Goal: Task Accomplishment & Management: Complete application form

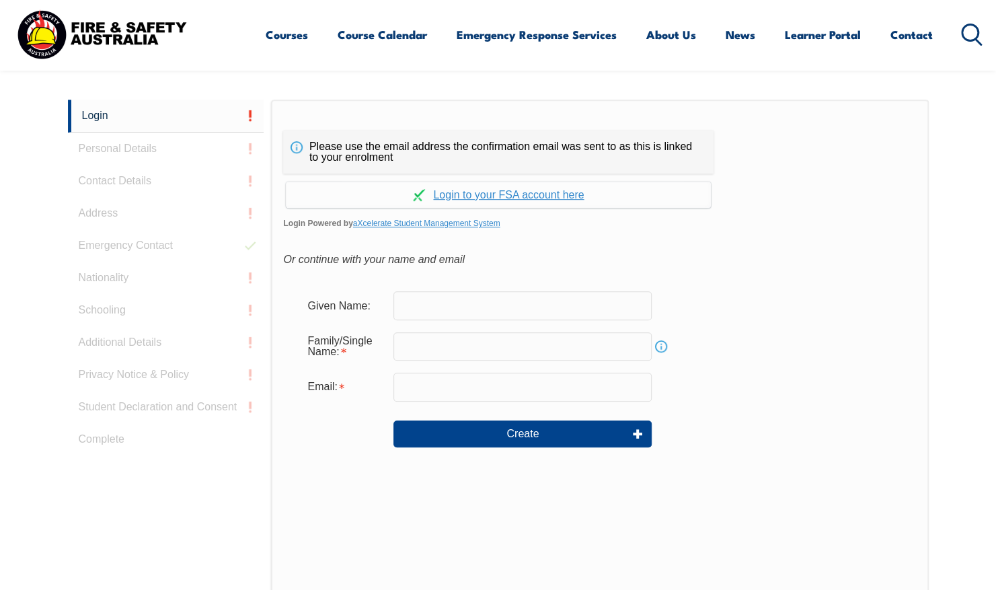
scroll to position [359, 0]
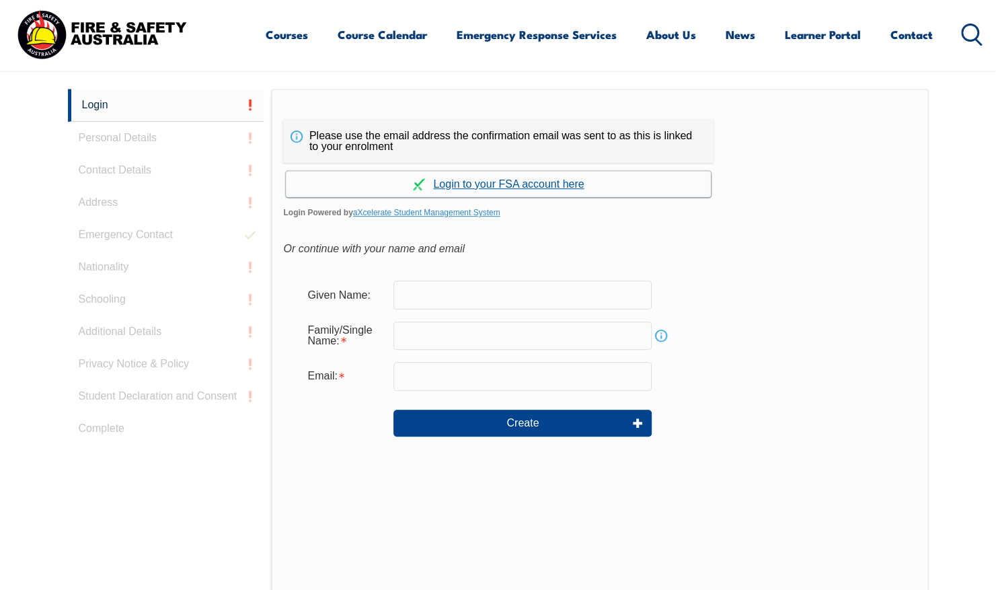
click at [490, 187] on link "Continue with aXcelerate" at bounding box center [498, 184] width 425 height 26
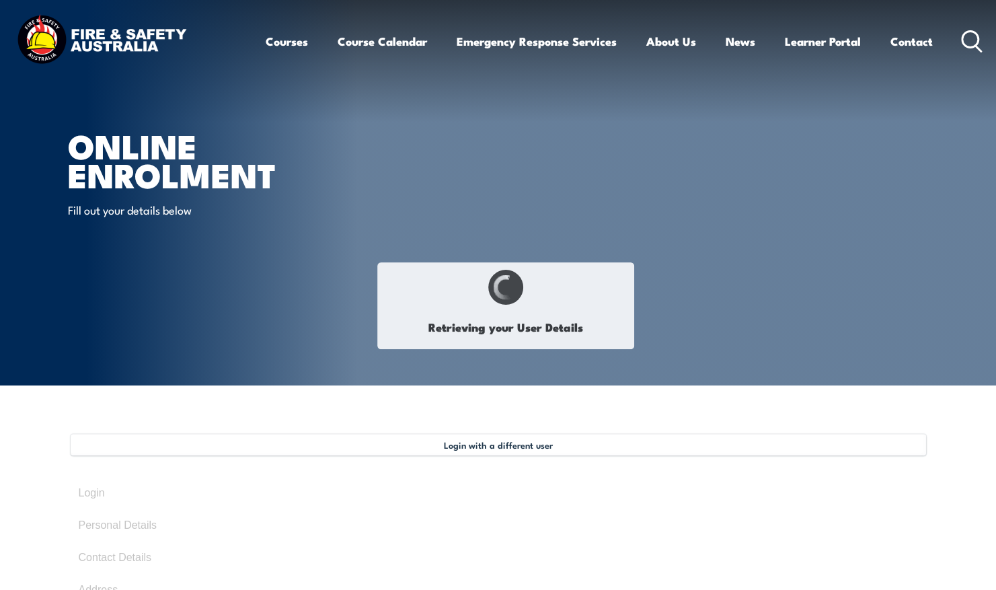
type input "[PERSON_NAME]"
type input "Papoulis"
type input "[DATE]"
type input "QE6CQM9SAZ"
select select "F"
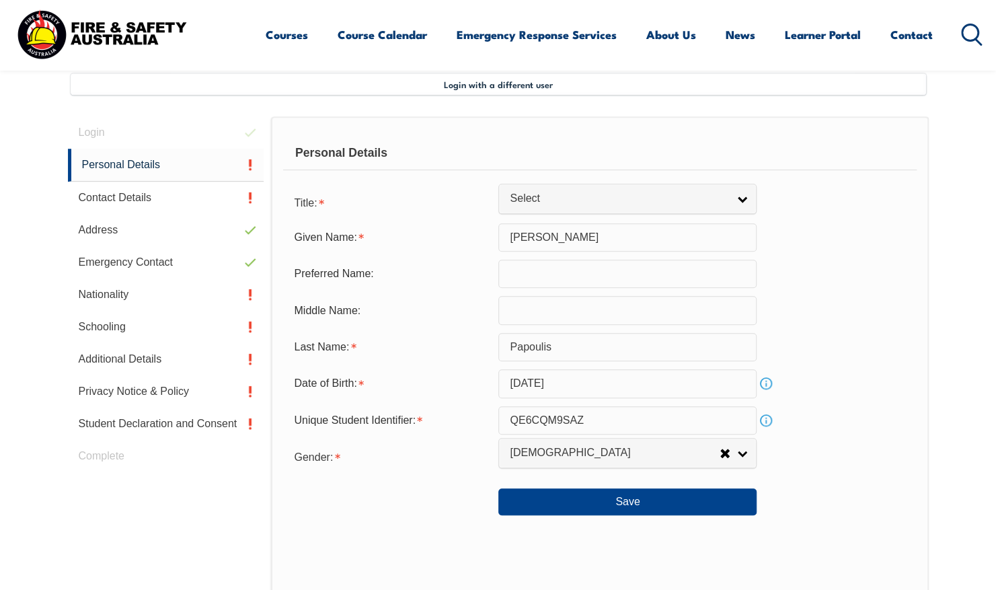
scroll to position [367, 0]
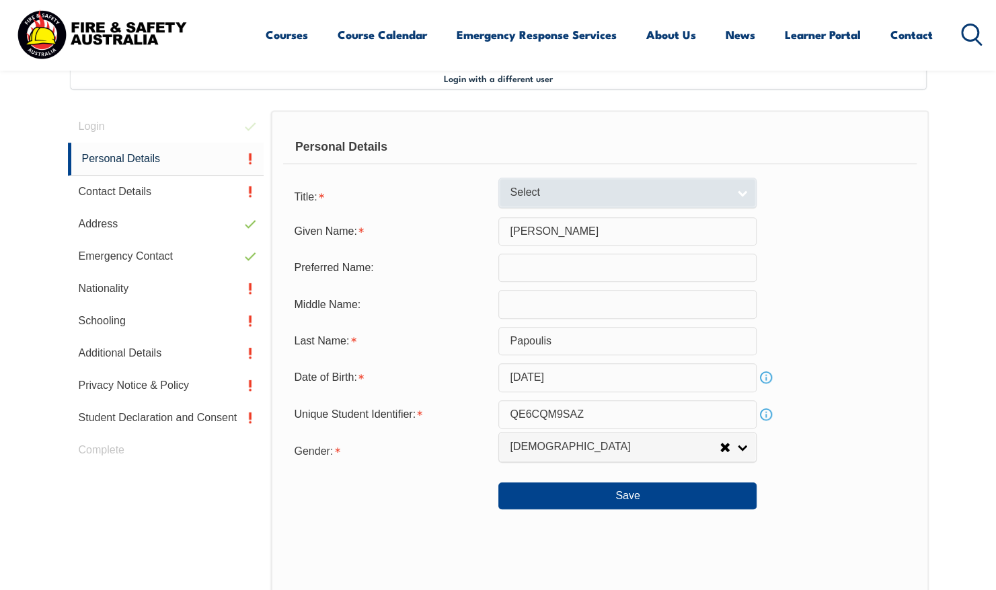
click at [558, 193] on span "Select" at bounding box center [619, 193] width 218 height 14
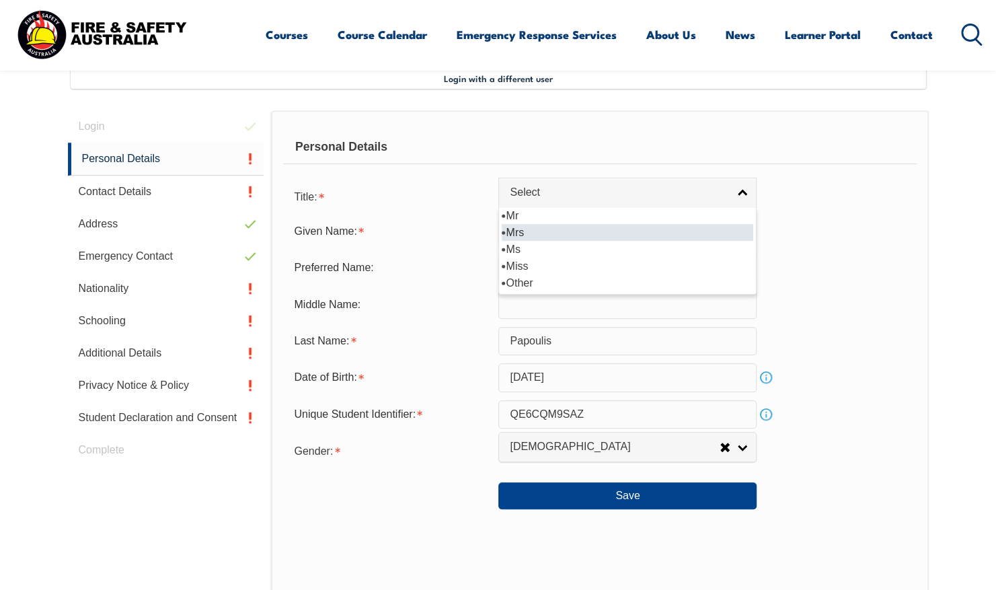
click at [545, 228] on li "Mrs" at bounding box center [628, 232] width 252 height 17
select select "Mrs"
click at [530, 273] on input "text" at bounding box center [628, 268] width 258 height 28
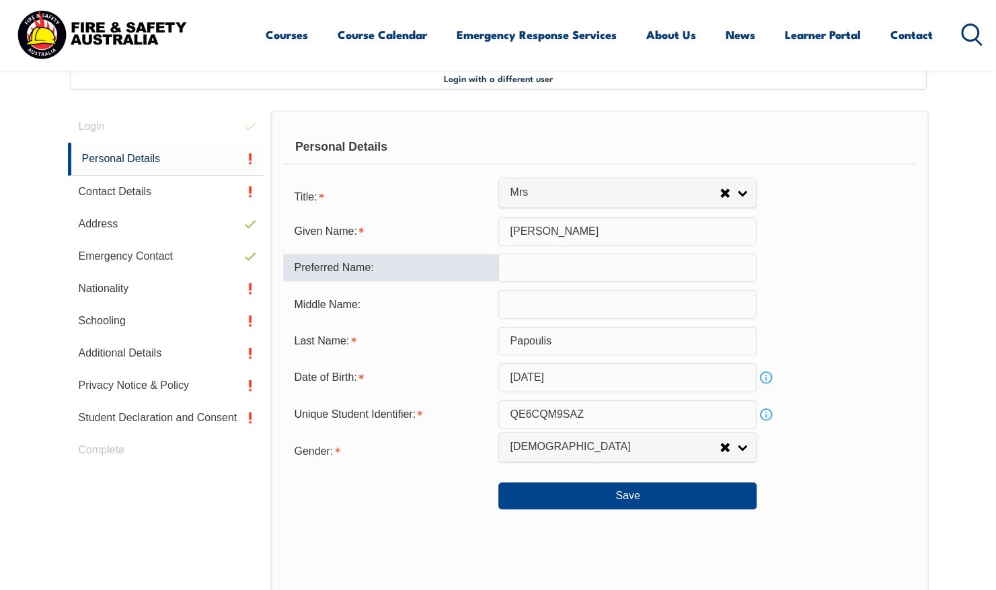
click at [544, 304] on input "text" at bounding box center [628, 304] width 258 height 28
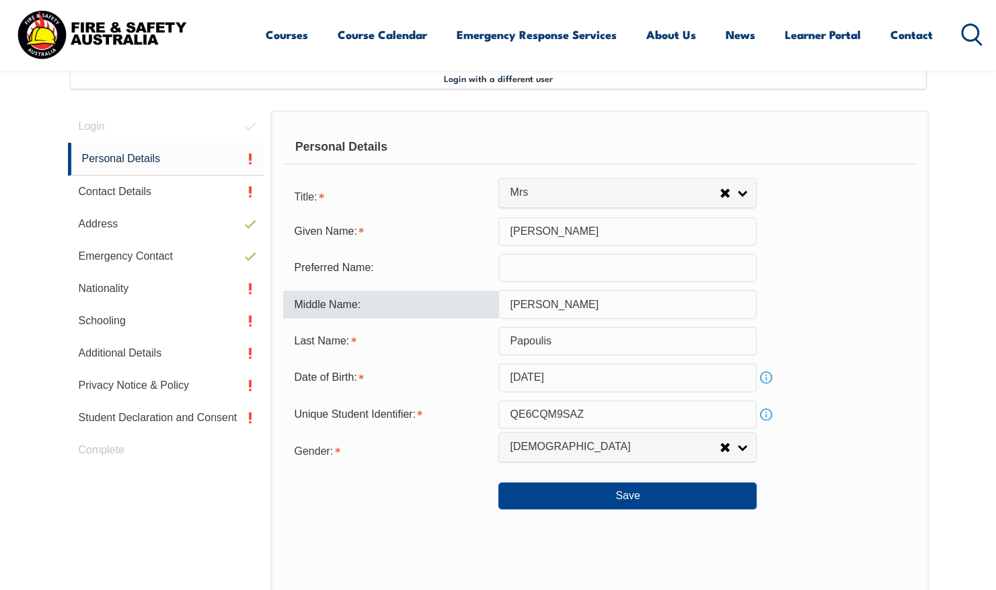
scroll to position [568, 0]
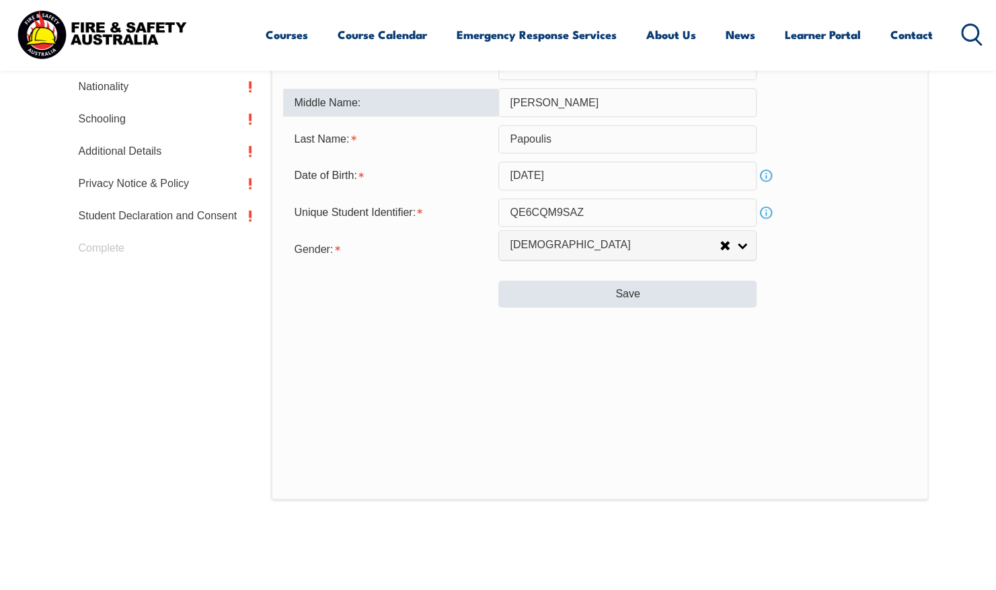
type input "[PERSON_NAME]"
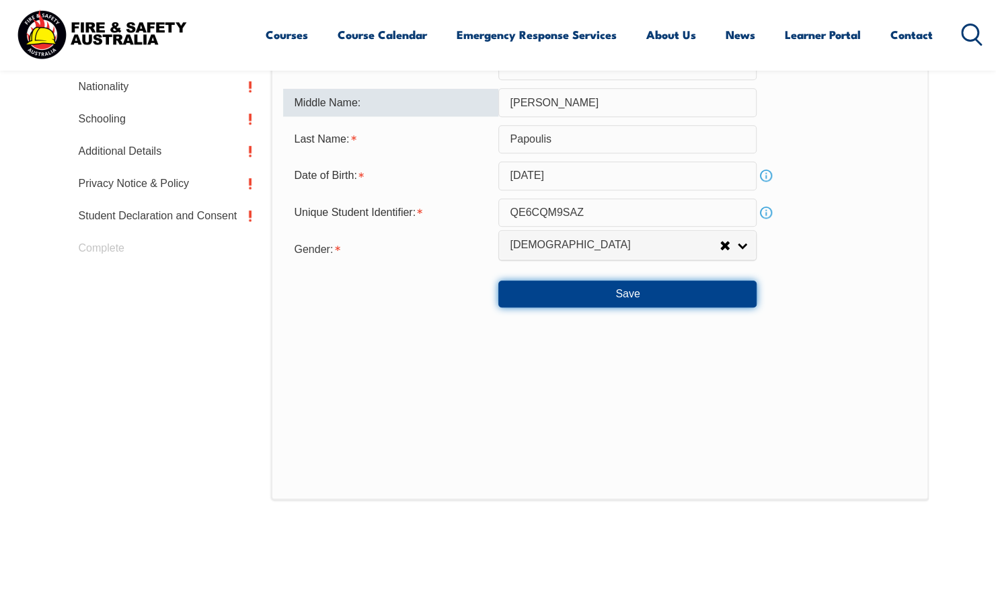
click at [597, 299] on button "Save" at bounding box center [628, 294] width 258 height 27
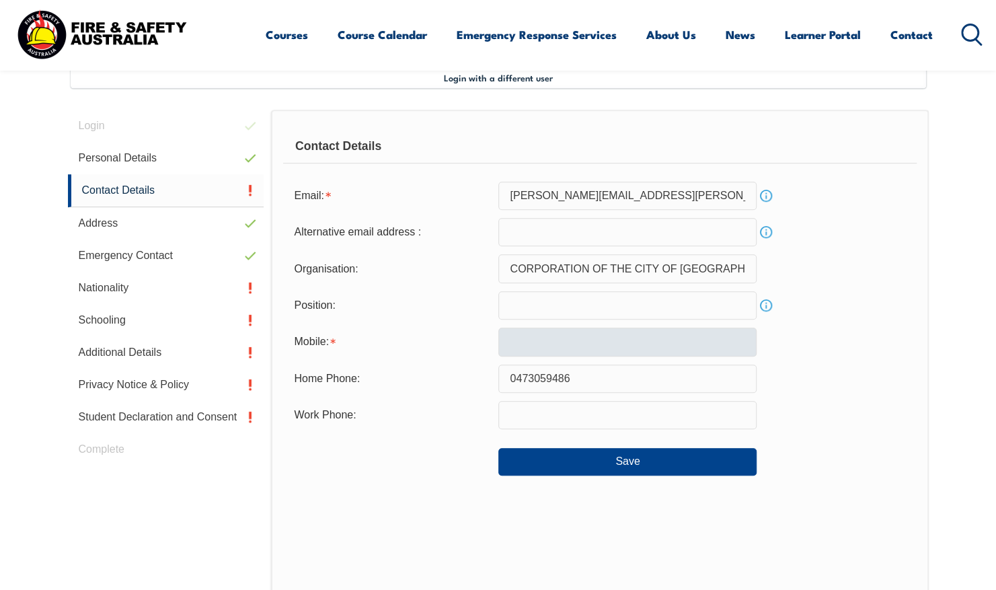
scroll to position [367, 0]
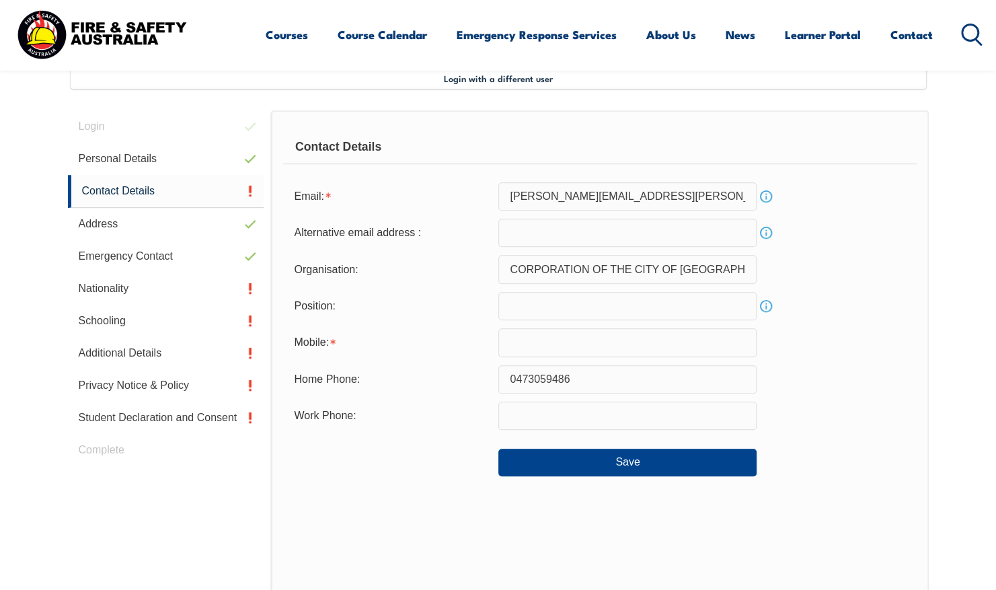
click at [531, 445] on div "Save" at bounding box center [599, 457] width 633 height 38
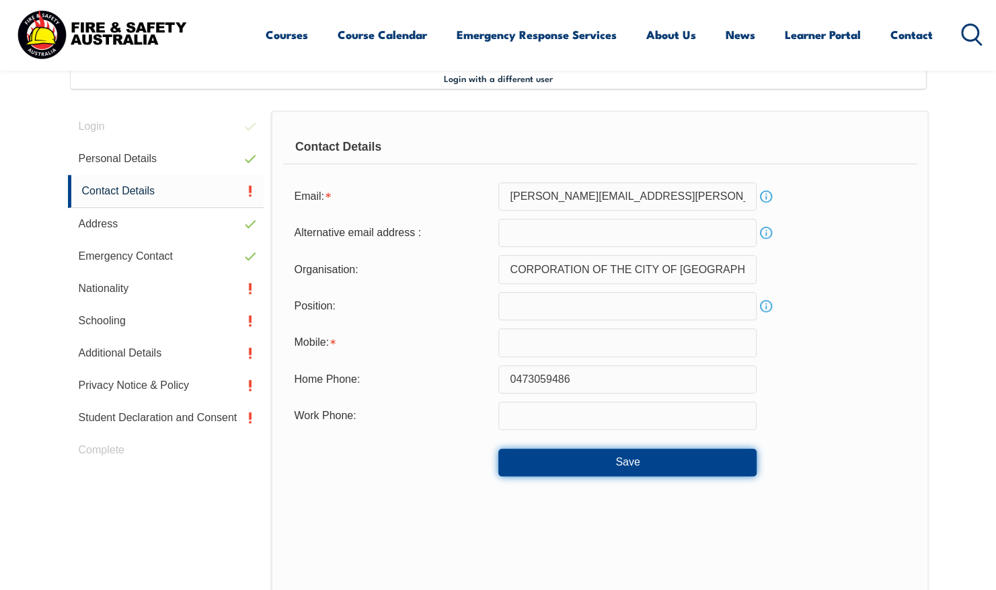
click at [535, 455] on button "Save" at bounding box center [628, 462] width 258 height 27
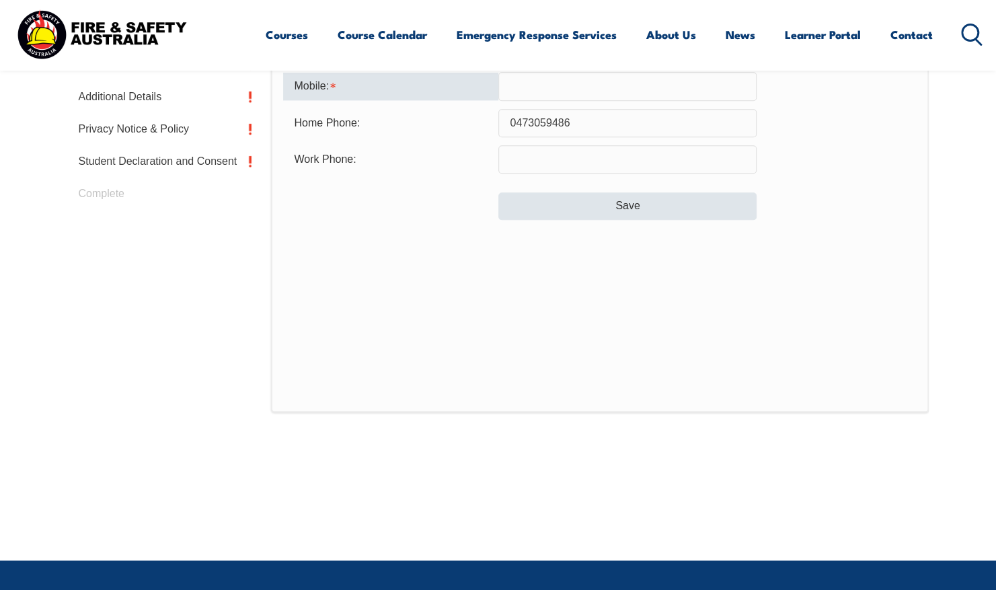
scroll to position [560, 0]
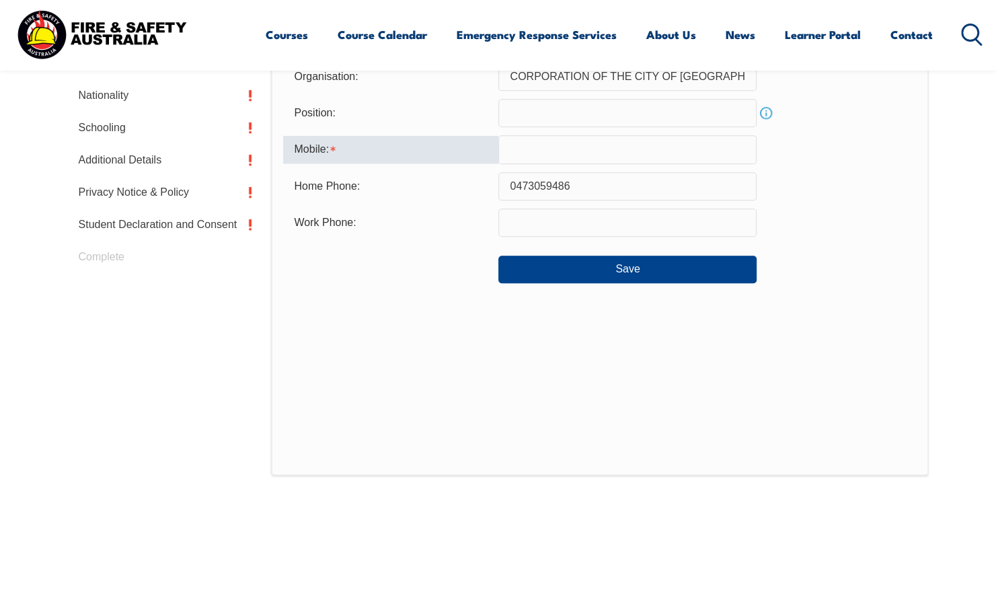
click at [524, 191] on input "0473059486" at bounding box center [628, 186] width 258 height 28
click at [558, 156] on input "text" at bounding box center [628, 149] width 258 height 28
paste input "0473059486"
type input "0473059486"
click at [506, 267] on button "Save" at bounding box center [628, 269] width 258 height 27
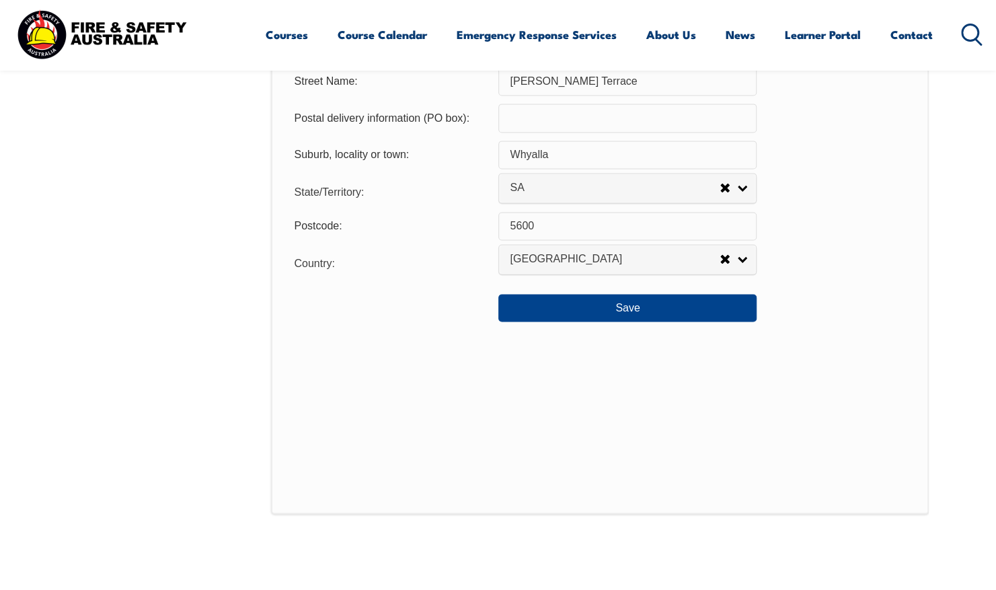
scroll to position [1039, 0]
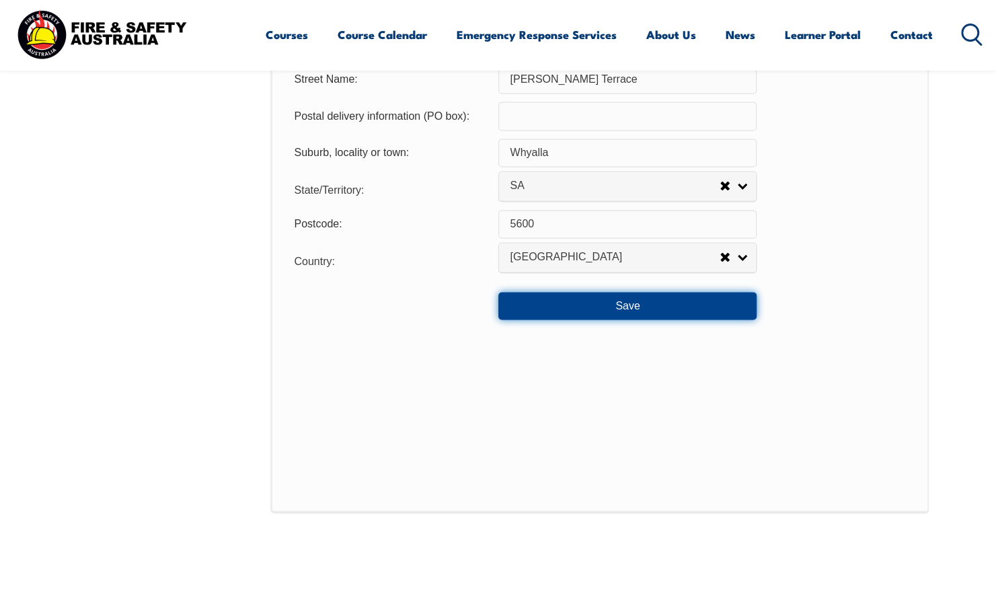
click at [541, 316] on button "Save" at bounding box center [628, 305] width 258 height 27
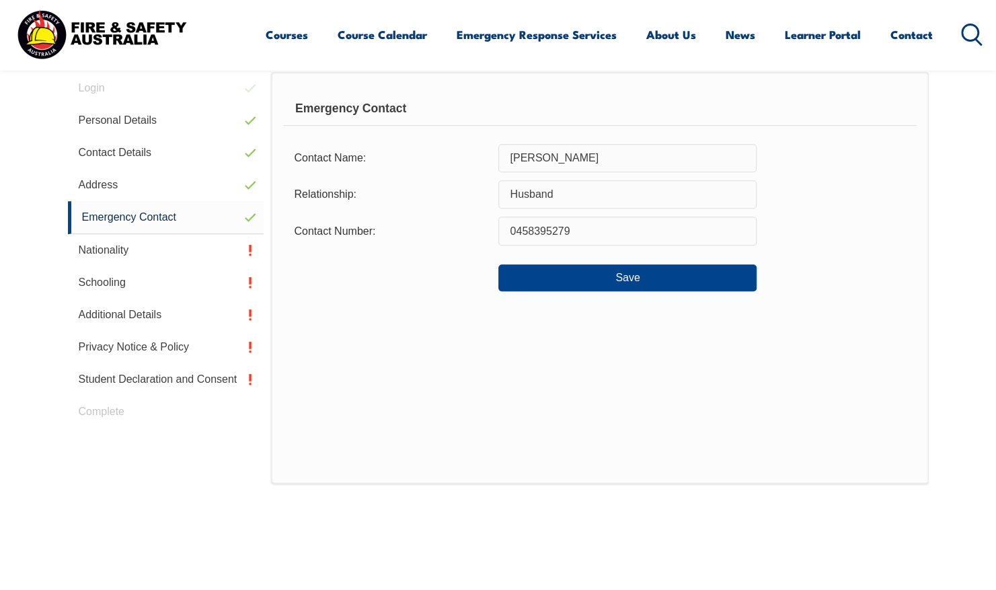
scroll to position [367, 0]
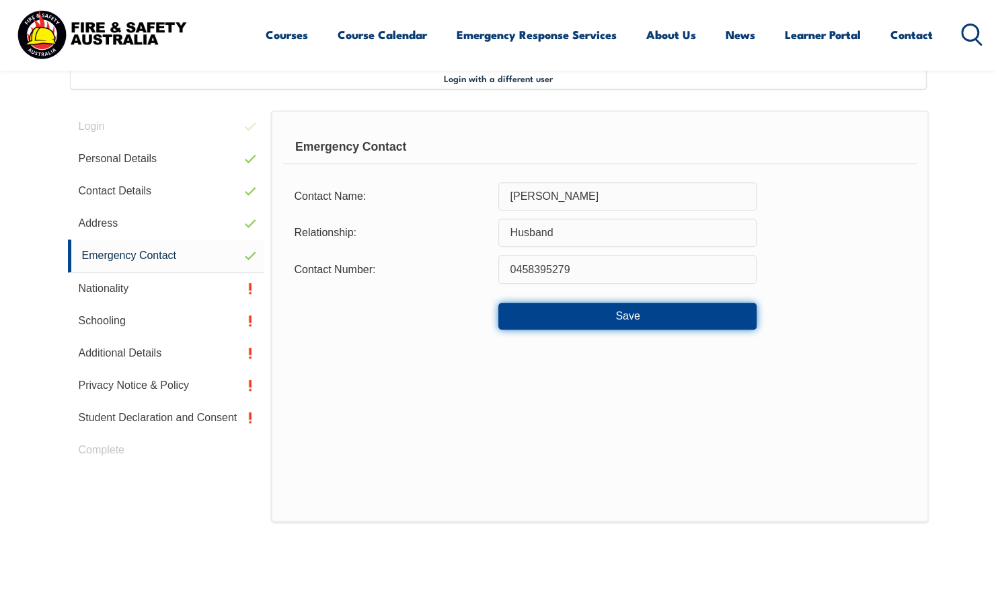
click at [545, 316] on button "Save" at bounding box center [628, 316] width 258 height 27
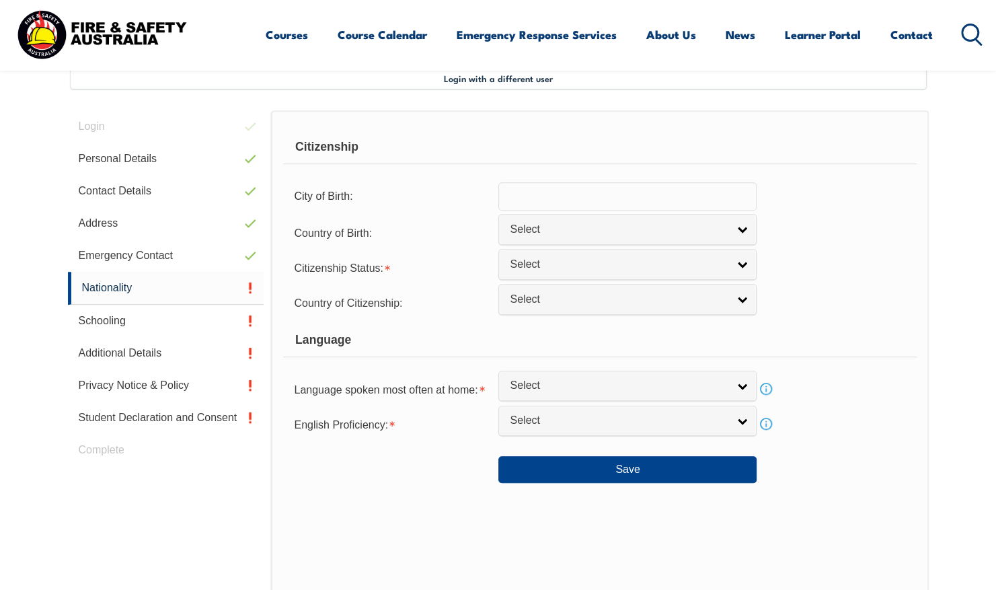
click at [562, 208] on input "text" at bounding box center [628, 196] width 258 height 28
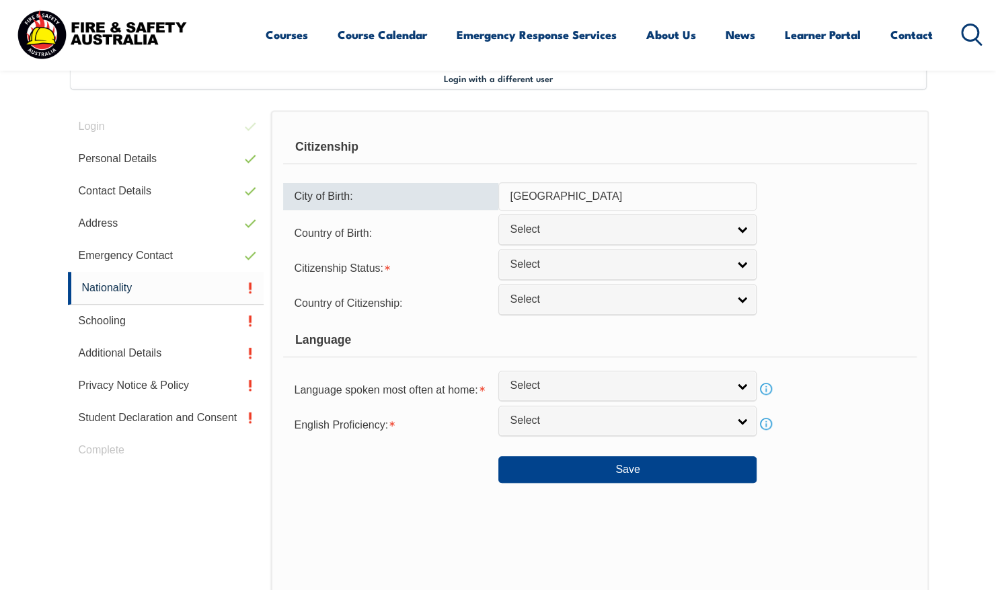
type input "[GEOGRAPHIC_DATA]"
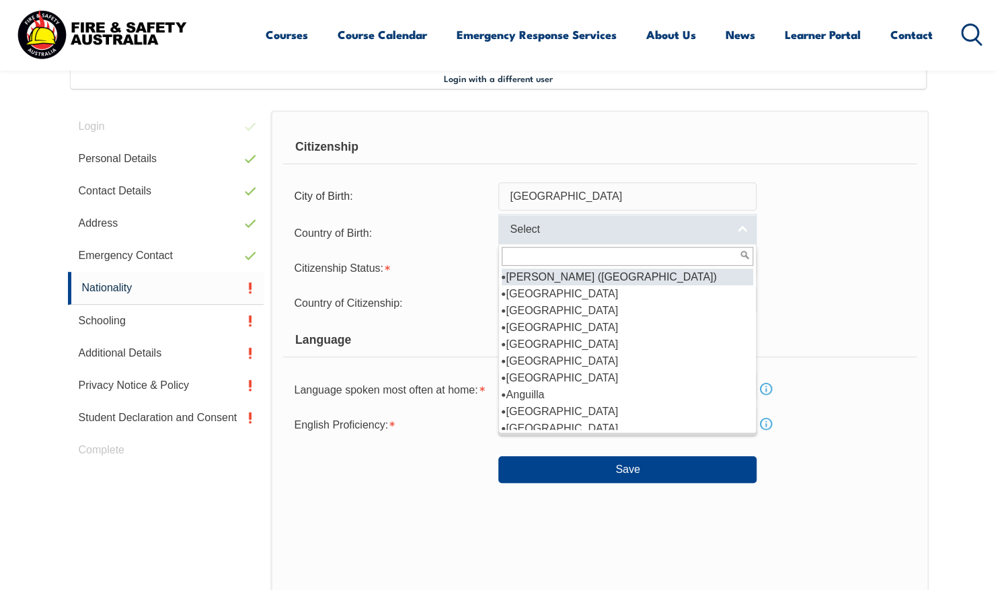
click at [562, 233] on span "Select" at bounding box center [619, 230] width 218 height 14
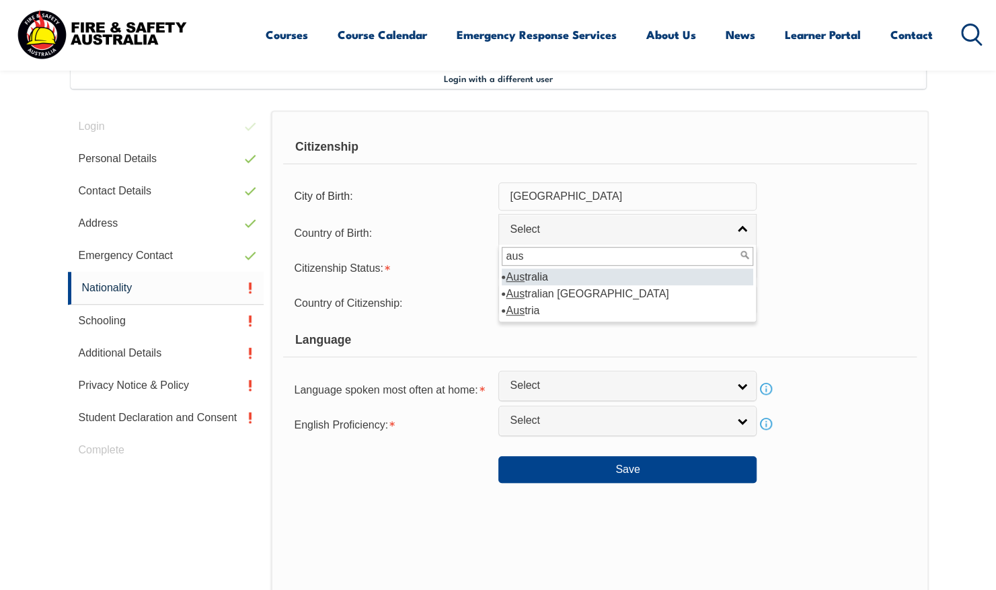
type input "aus"
click at [562, 274] on li "Aus tralia" at bounding box center [628, 276] width 252 height 17
select select "1101"
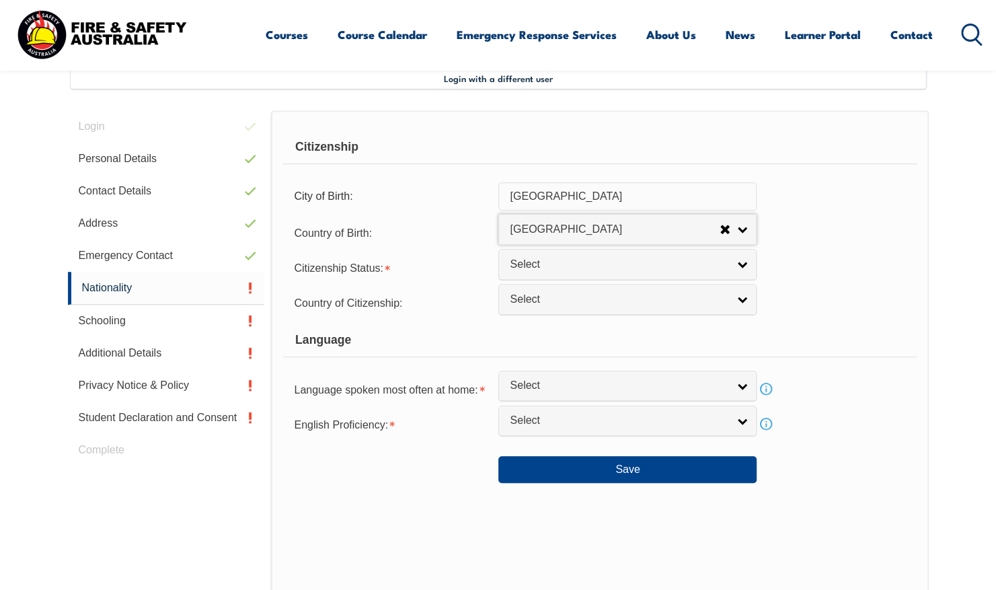
click at [581, 205] on input "[GEOGRAPHIC_DATA]" at bounding box center [628, 196] width 258 height 28
drag, startPoint x: 581, startPoint y: 205, endPoint x: 365, endPoint y: 180, distance: 216.7
click at [382, 186] on div "City of Birth: [DEMOGRAPHIC_DATA]" at bounding box center [599, 196] width 633 height 28
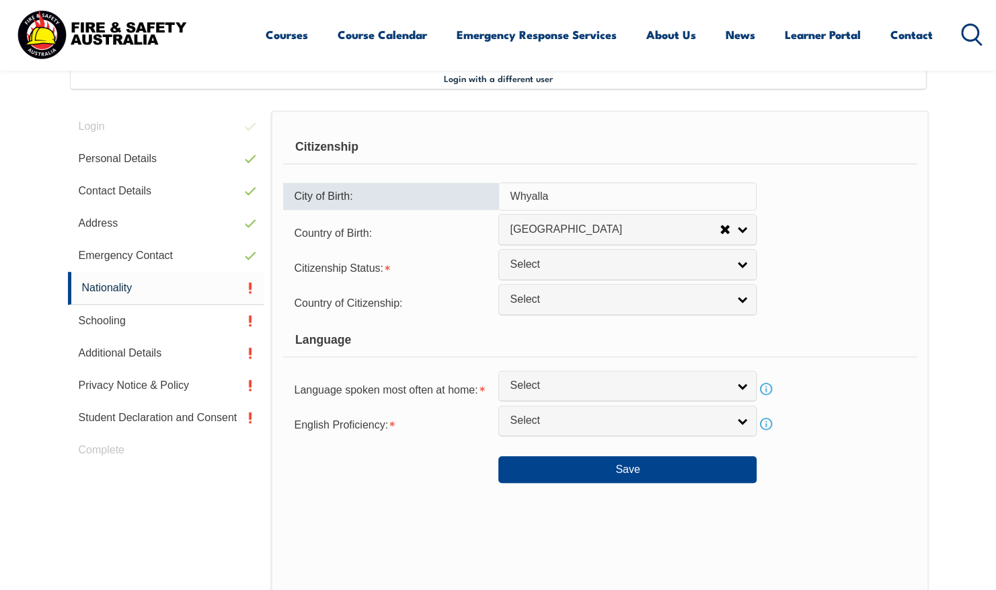
type input "Whyalla"
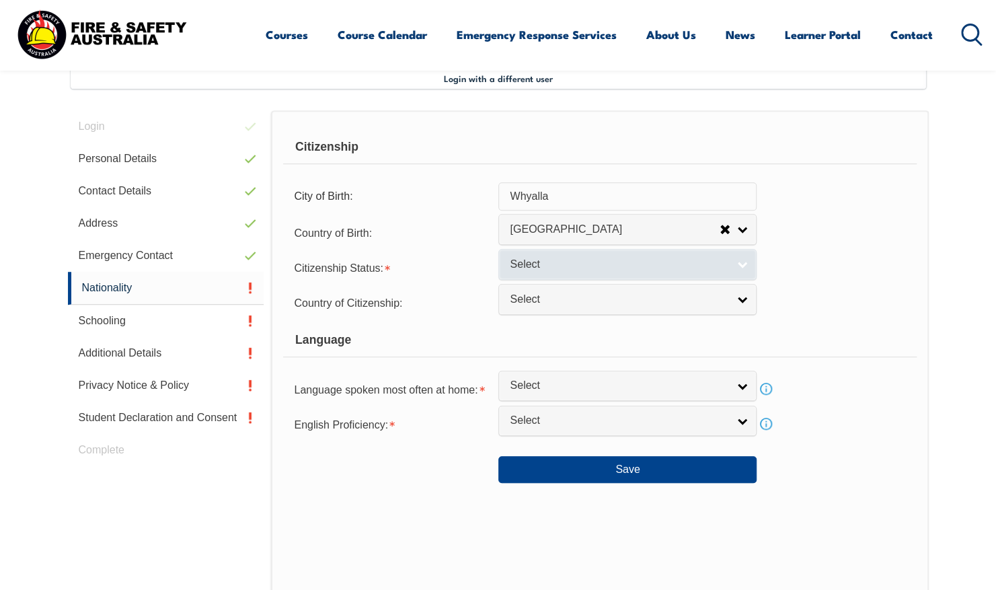
click at [541, 268] on span "Select" at bounding box center [619, 265] width 218 height 14
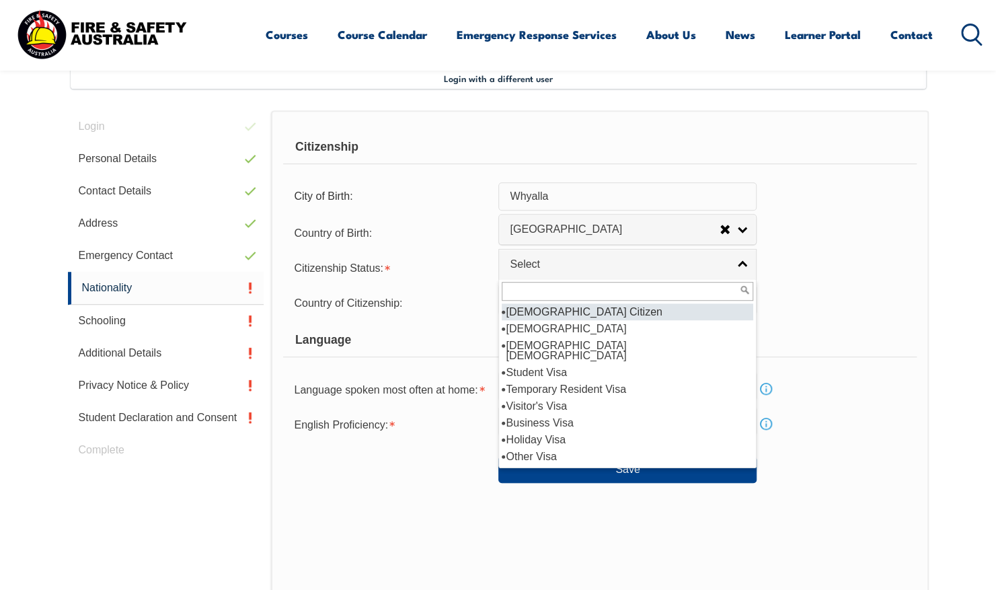
click at [549, 309] on li "[DEMOGRAPHIC_DATA] Citizen" at bounding box center [628, 311] width 252 height 17
select select "1"
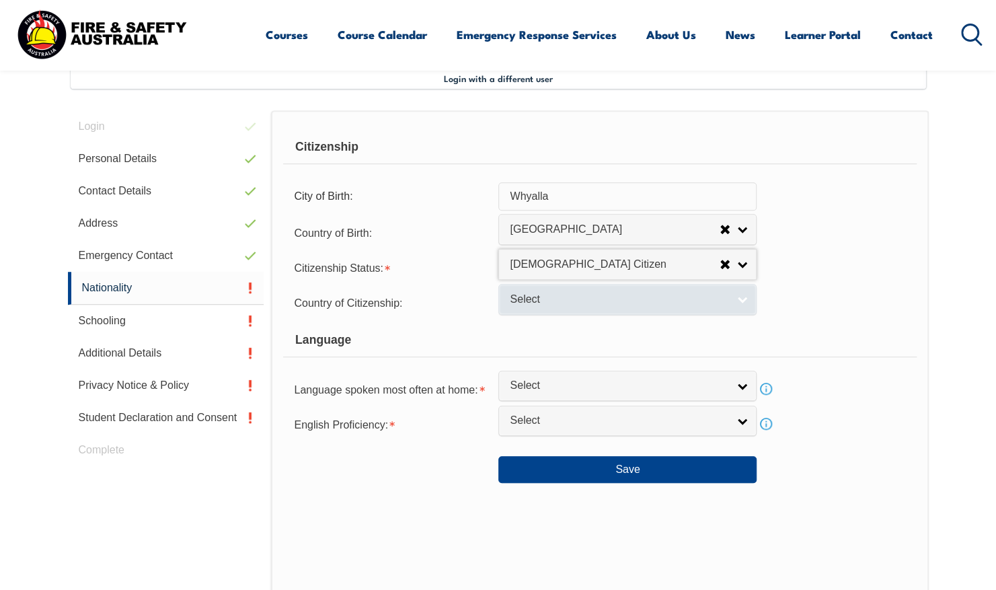
click at [550, 304] on span "Select" at bounding box center [619, 300] width 218 height 14
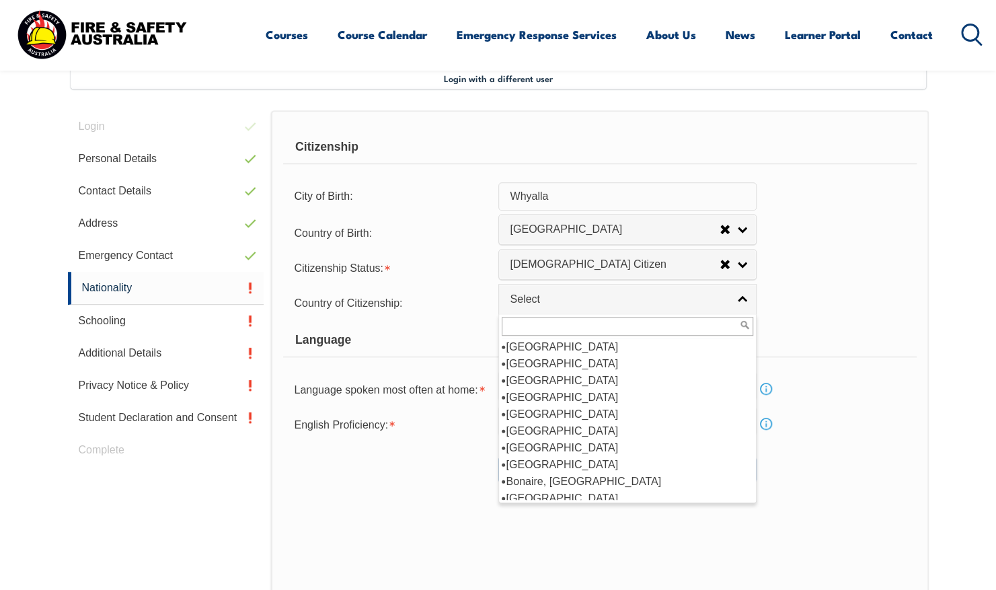
scroll to position [135, 0]
click at [553, 427] on li "[GEOGRAPHIC_DATA]" at bounding box center [628, 430] width 252 height 17
select select "1101"
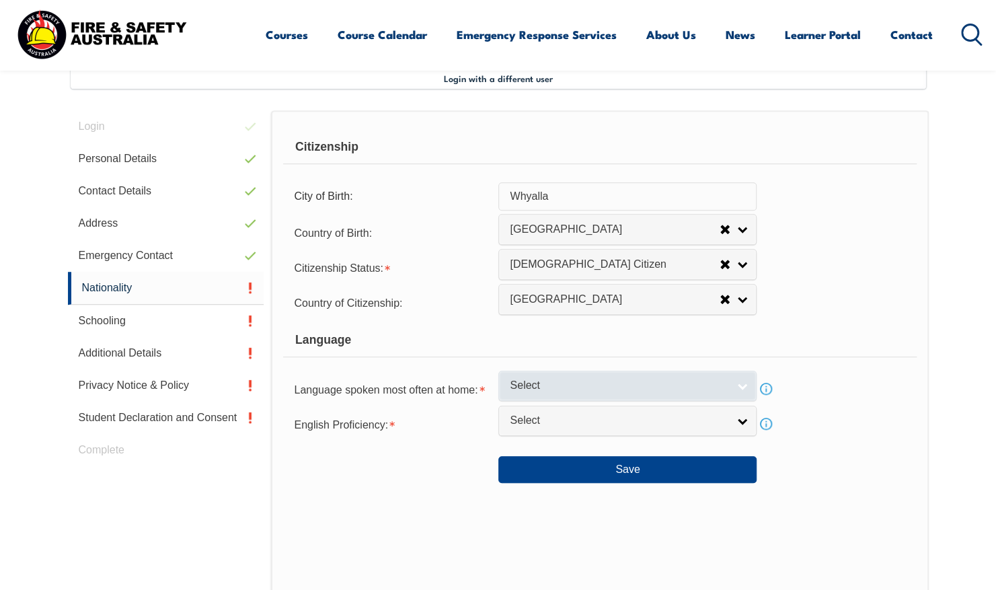
click at [532, 395] on link "Select" at bounding box center [628, 386] width 258 height 30
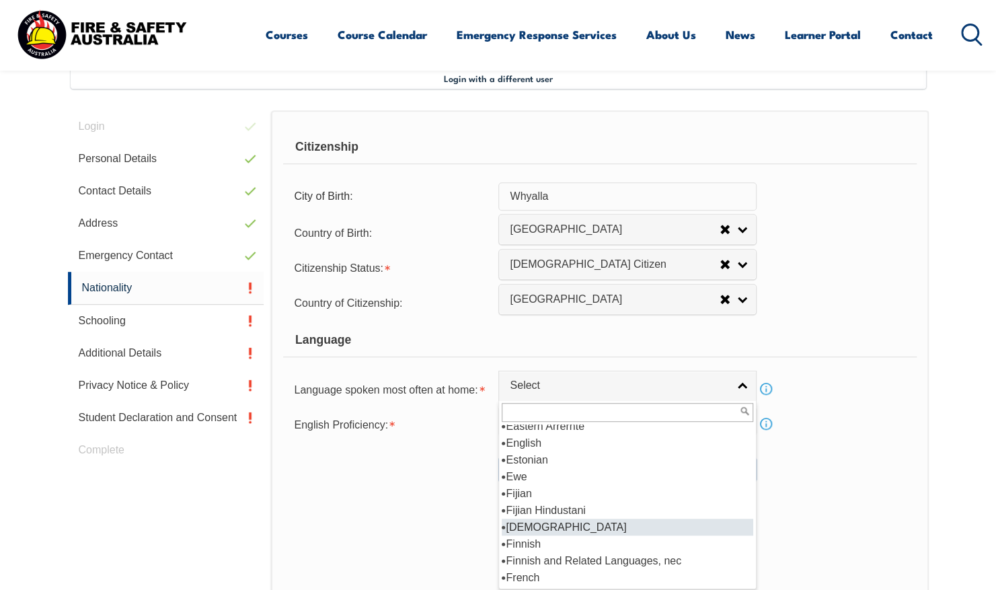
scroll to position [1615, 0]
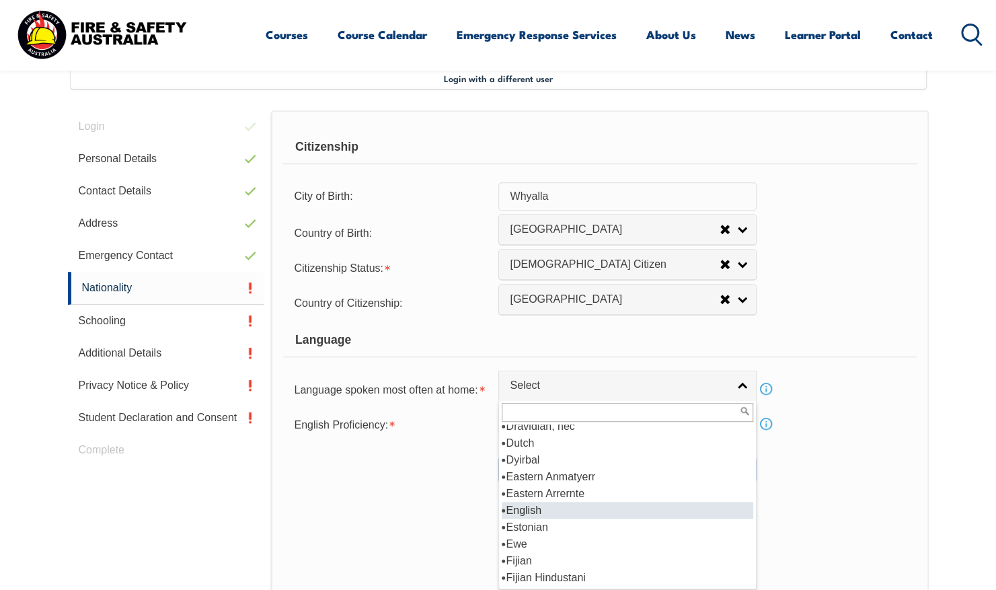
click at [544, 506] on li "English" at bounding box center [628, 510] width 252 height 17
select select "1201"
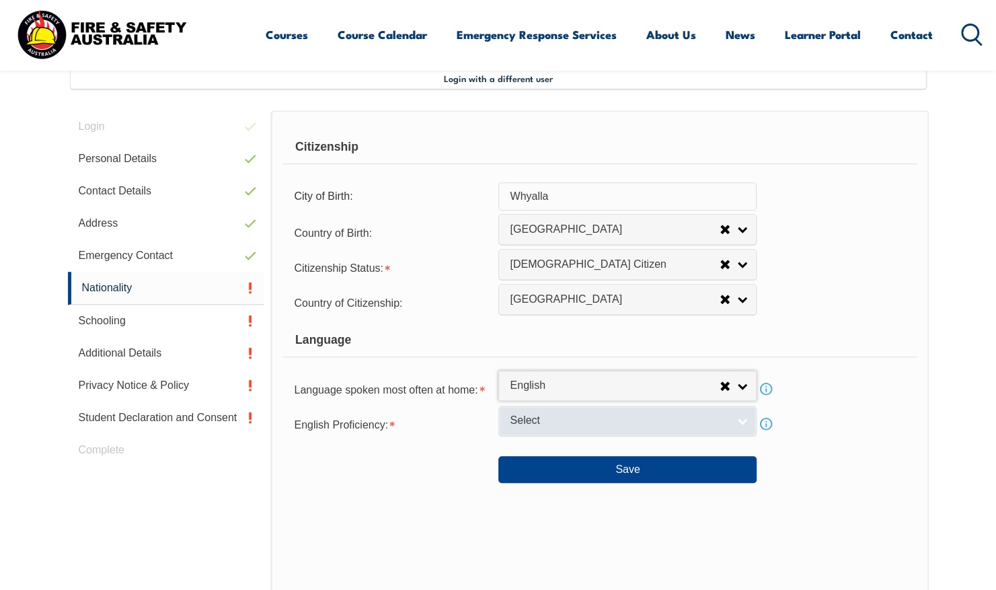
click at [543, 429] on link "Select" at bounding box center [628, 421] width 258 height 30
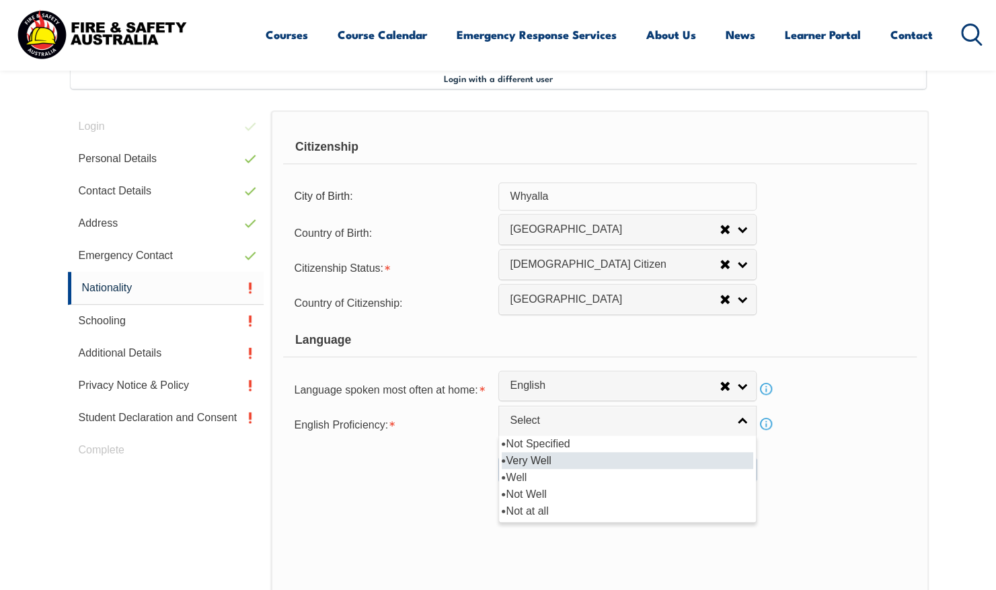
click at [552, 464] on li "Very Well" at bounding box center [628, 460] width 252 height 17
select select "1"
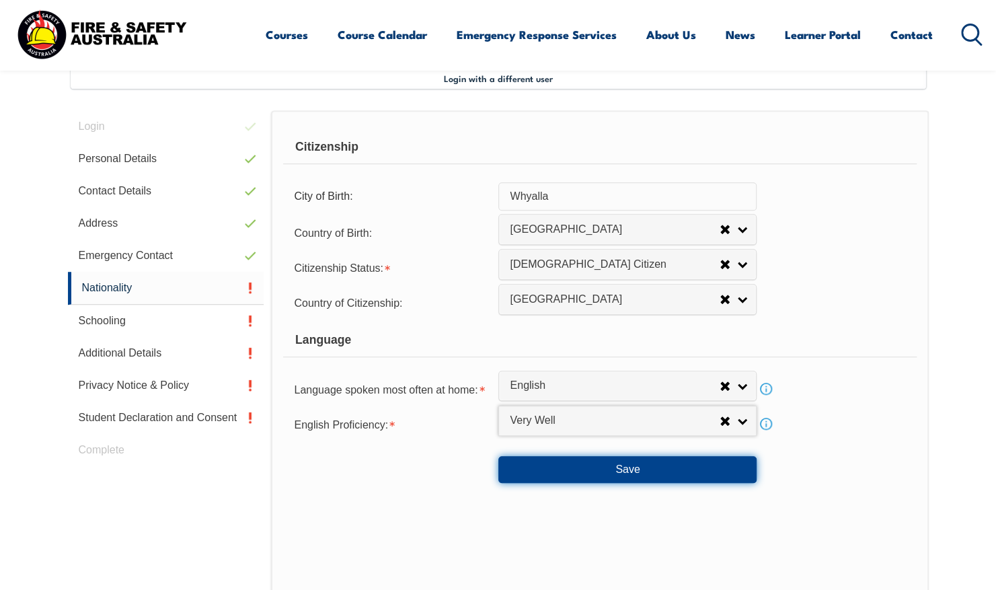
click at [589, 459] on button "Save" at bounding box center [628, 469] width 258 height 27
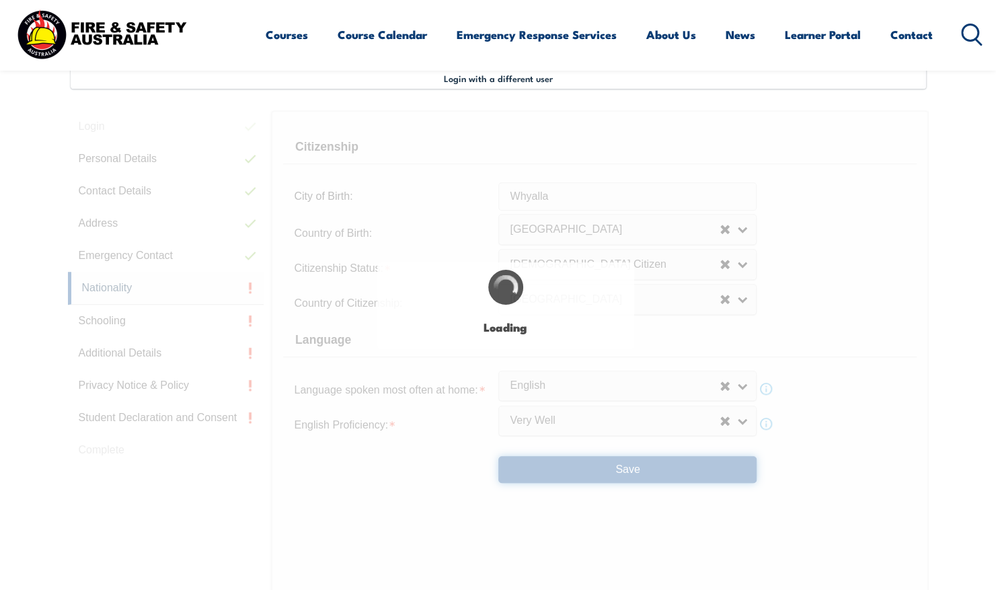
select select "false"
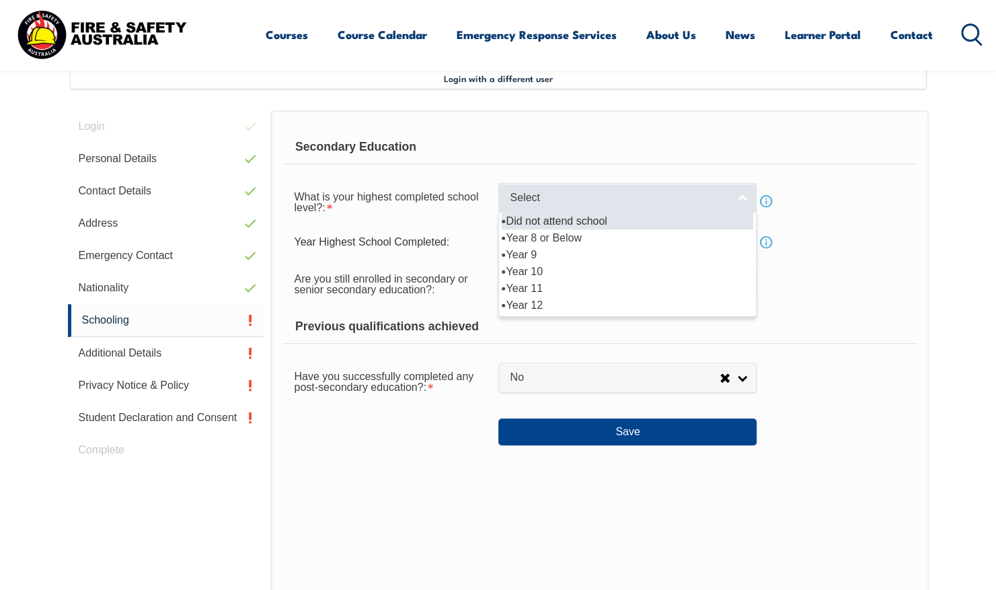
click at [545, 200] on span "Select" at bounding box center [619, 198] width 218 height 14
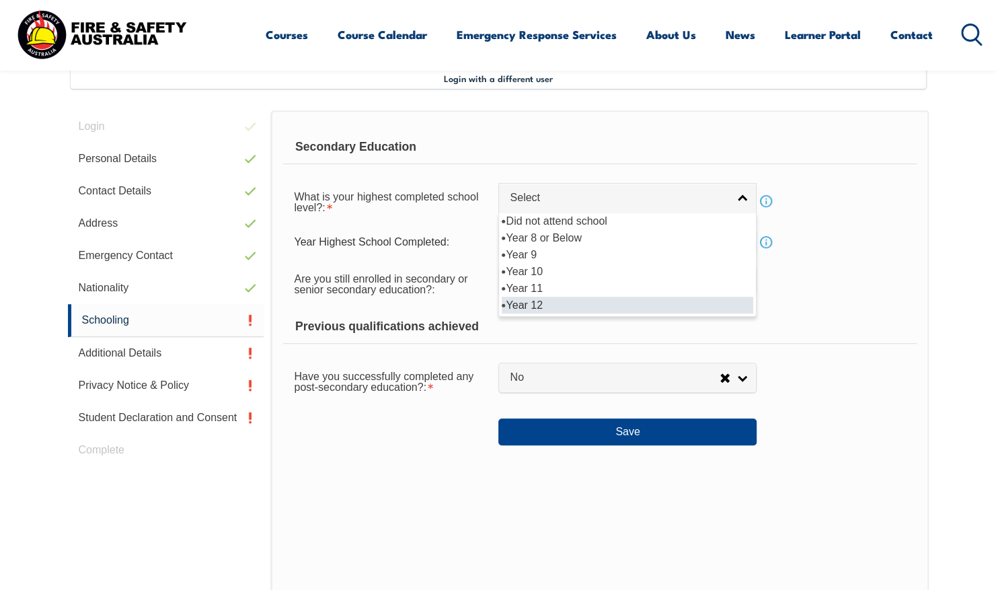
click at [552, 309] on li "Year 12" at bounding box center [628, 305] width 252 height 17
select select "12"
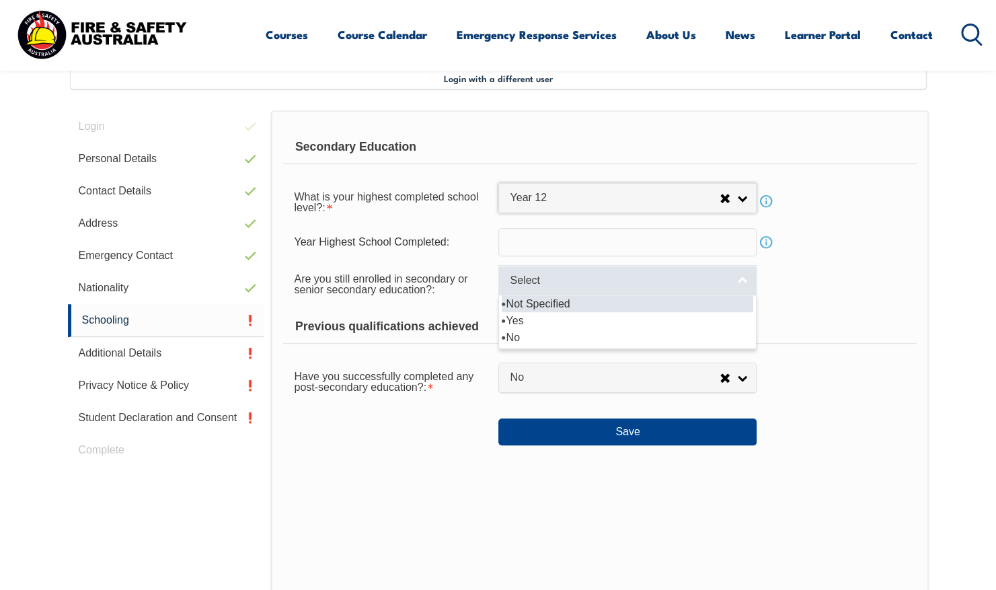
click at [548, 283] on span "Select" at bounding box center [619, 281] width 218 height 14
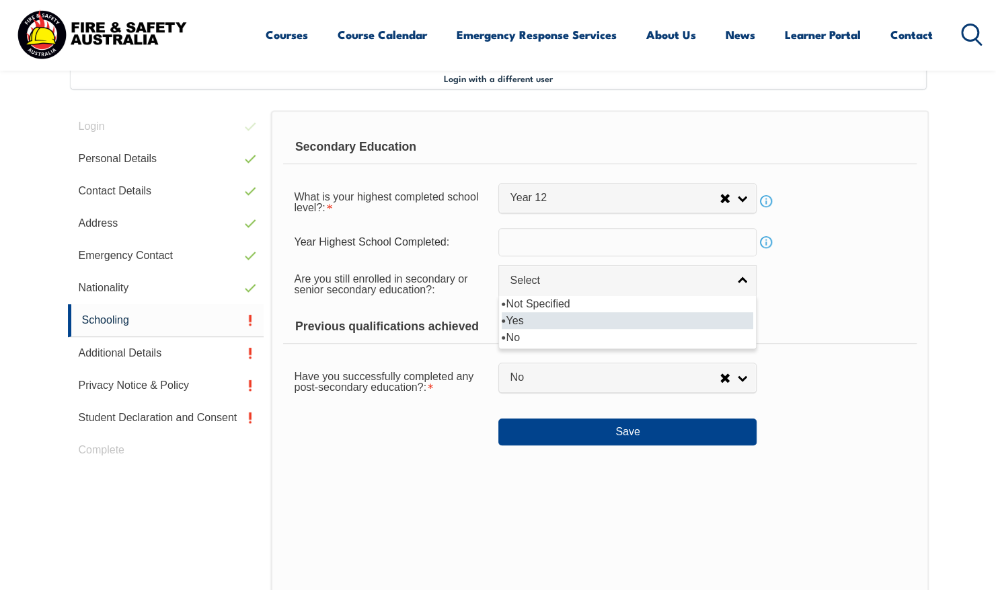
click at [547, 320] on li "Yes" at bounding box center [628, 320] width 252 height 17
select select "true"
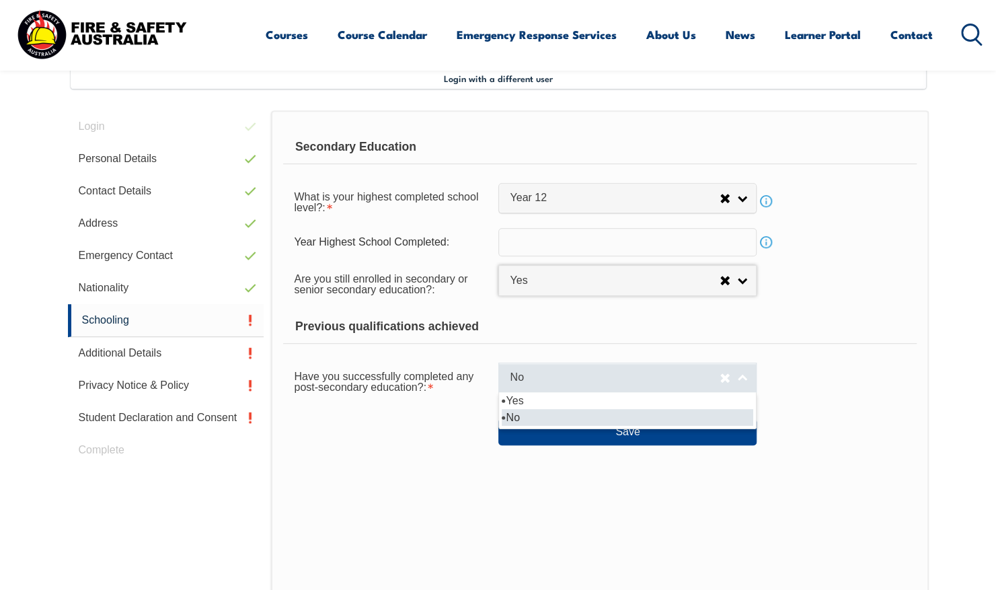
click at [537, 372] on span "No" at bounding box center [615, 378] width 210 height 14
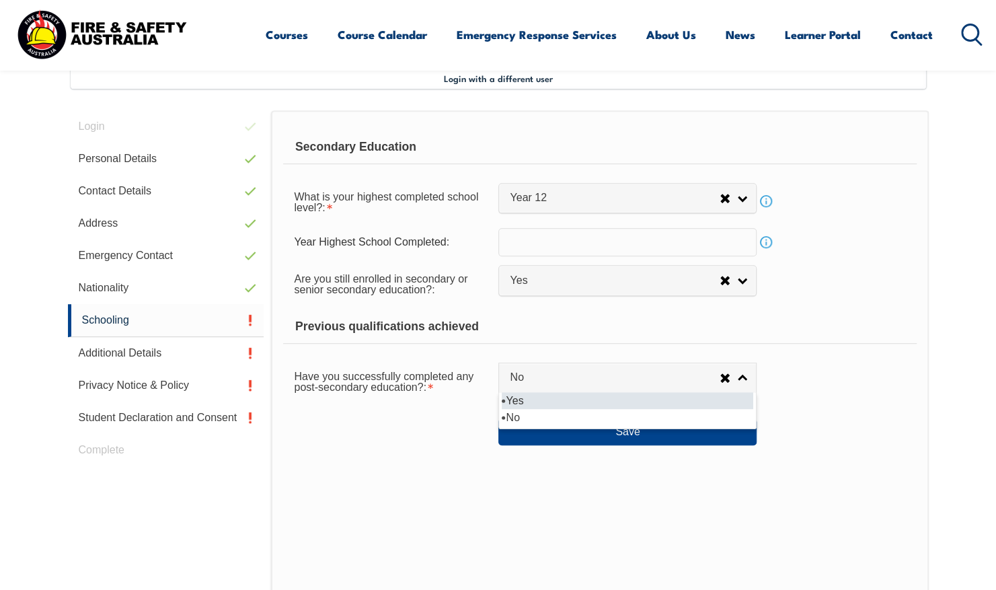
click at [552, 405] on li "Yes" at bounding box center [628, 400] width 252 height 17
select select "true"
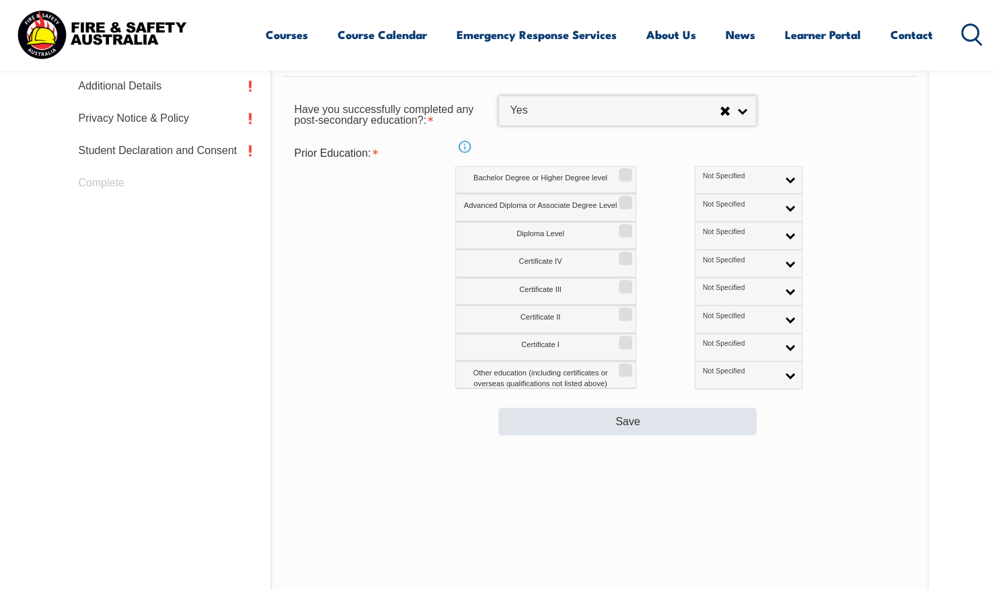
scroll to position [636, 0]
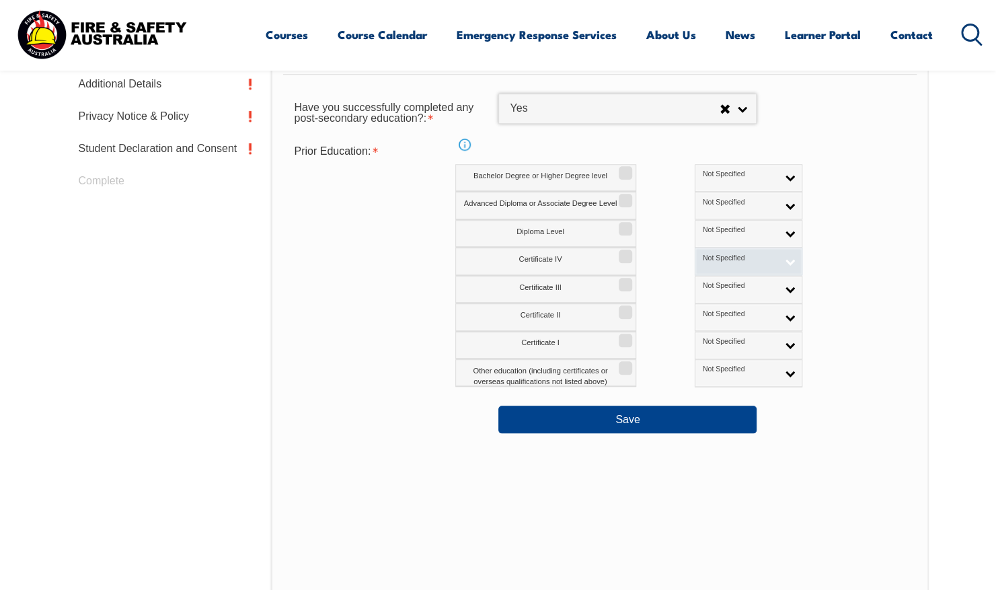
click at [703, 261] on span "Not Specified" at bounding box center [740, 258] width 75 height 9
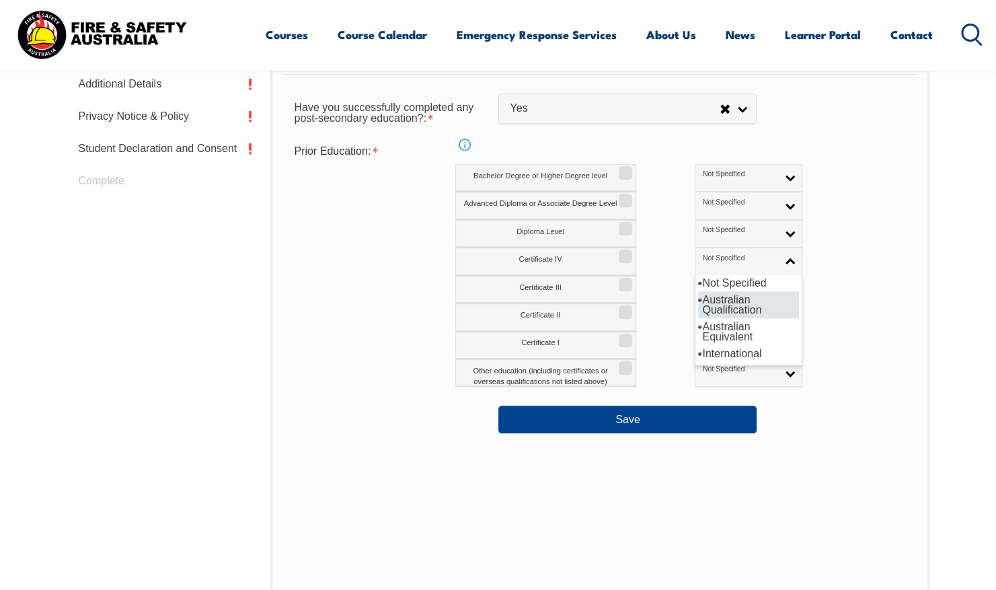
click at [698, 307] on li "Australian Qualification" at bounding box center [748, 304] width 101 height 27
click at [703, 283] on span "Not Specified" at bounding box center [740, 285] width 75 height 9
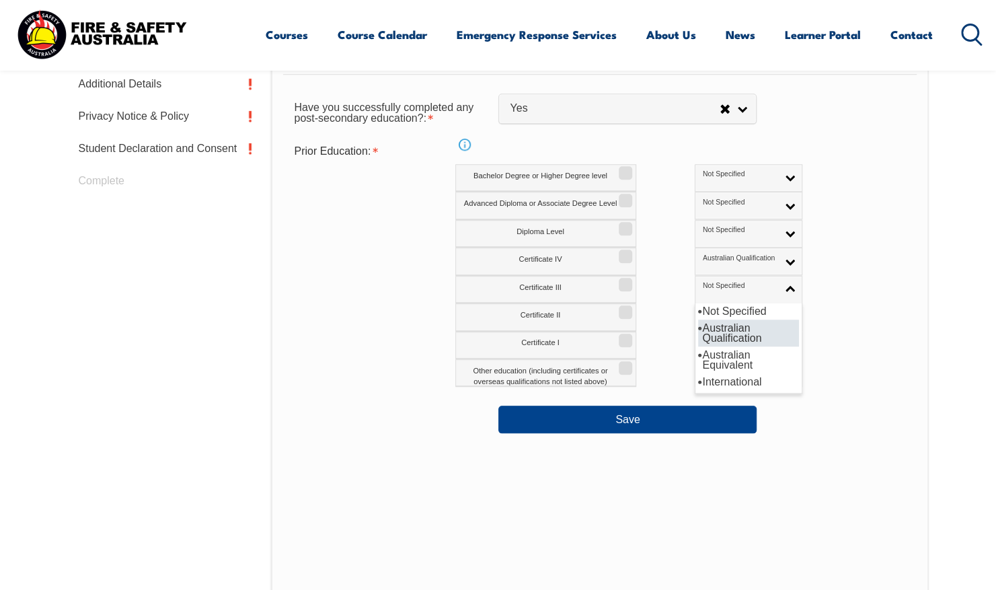
click at [698, 337] on li "Australian Qualification" at bounding box center [748, 333] width 101 height 27
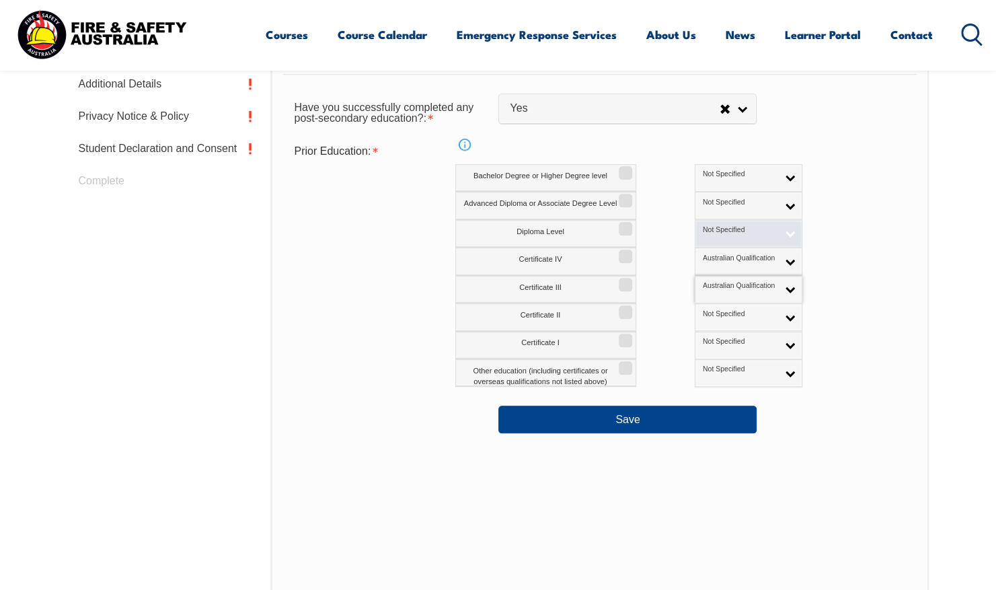
click at [703, 233] on span "Not Specified" at bounding box center [740, 229] width 75 height 9
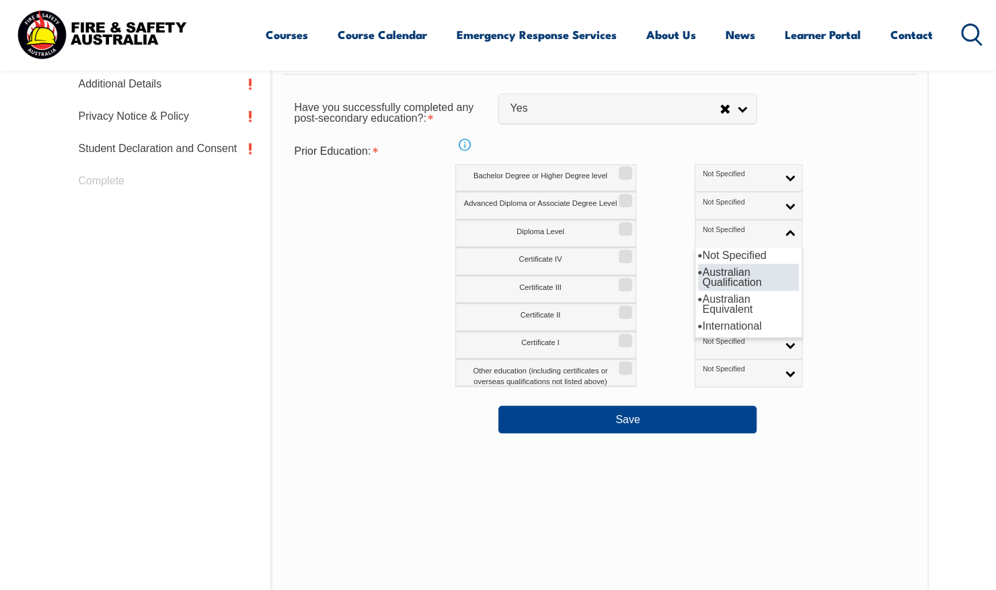
click at [698, 274] on li "Australian Qualification" at bounding box center [748, 277] width 101 height 27
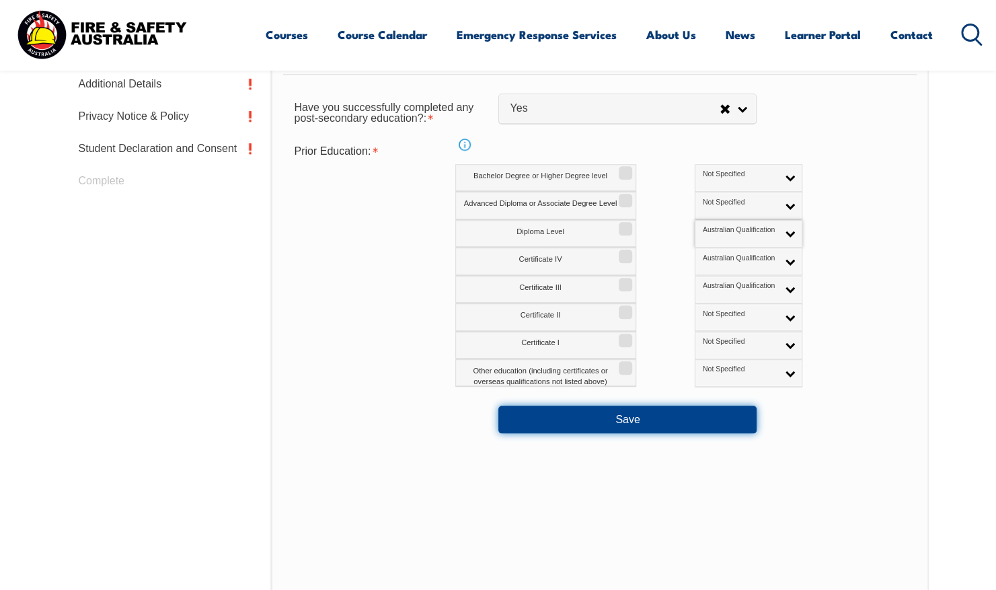
click at [636, 416] on button "Save" at bounding box center [628, 419] width 258 height 27
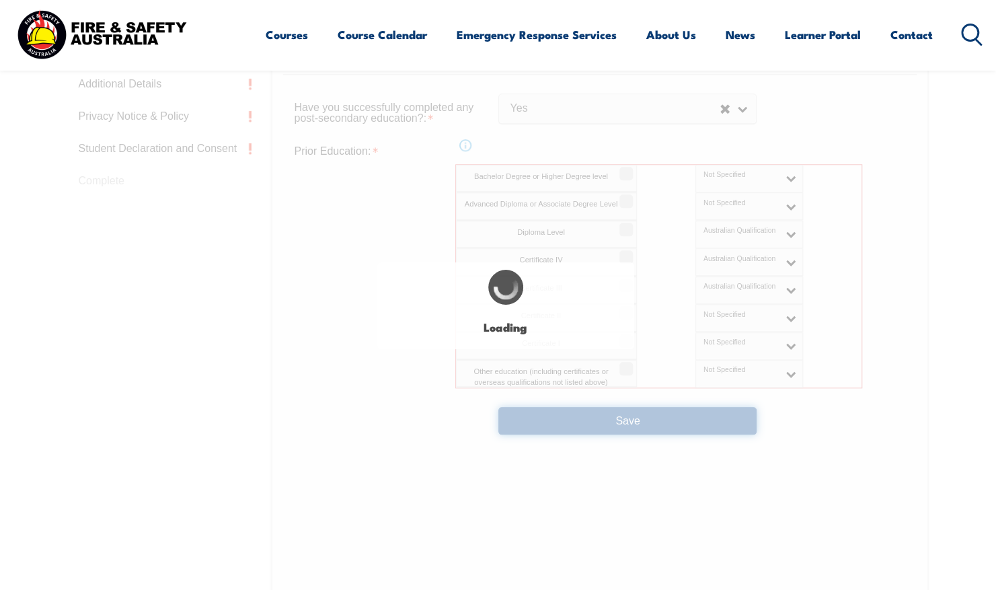
select select "true"
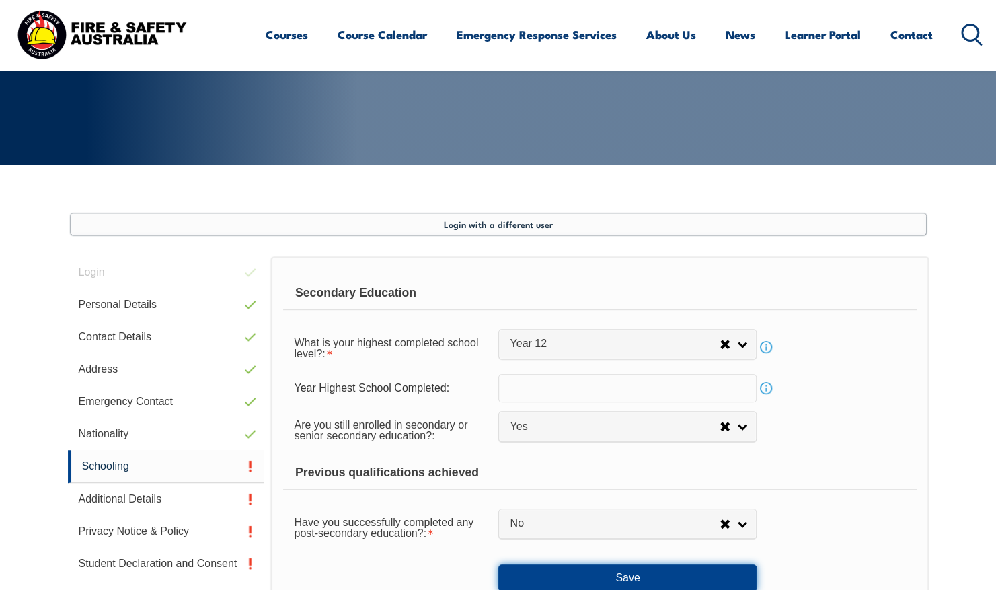
scroll to position [404, 0]
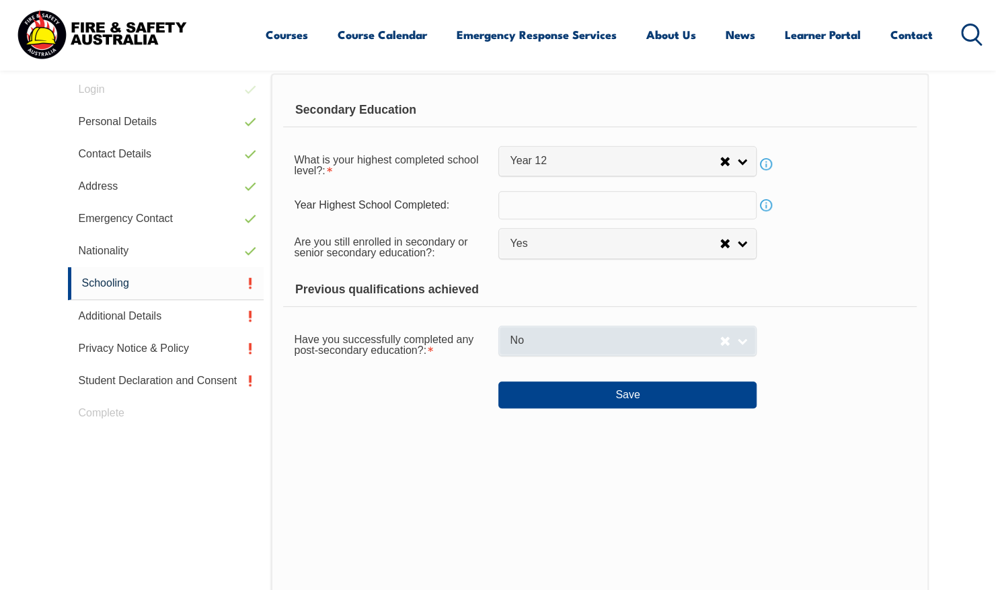
click at [541, 344] on span "No" at bounding box center [615, 341] width 210 height 14
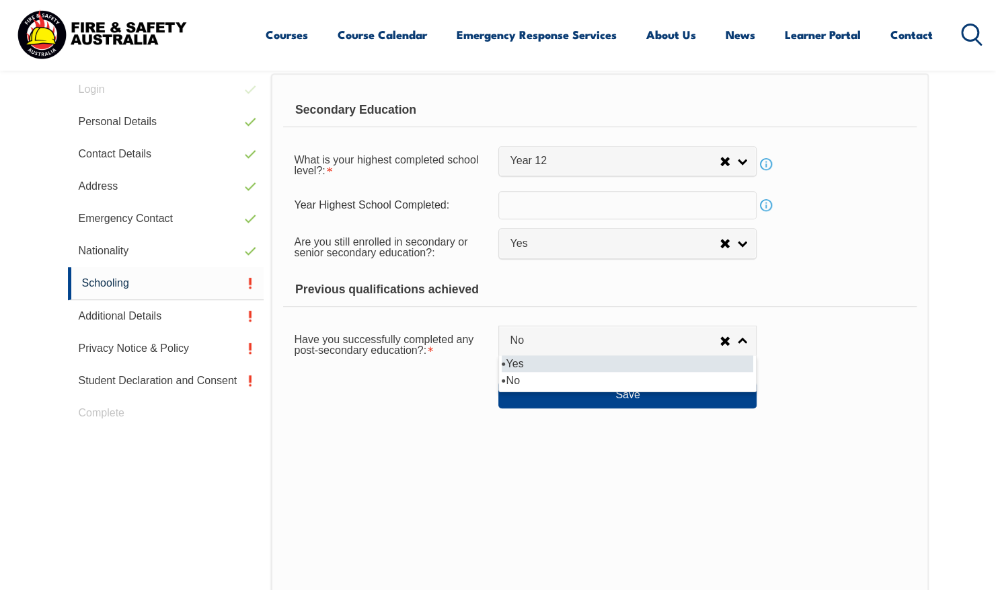
click at [538, 366] on li "Yes" at bounding box center [628, 363] width 252 height 17
select select "true"
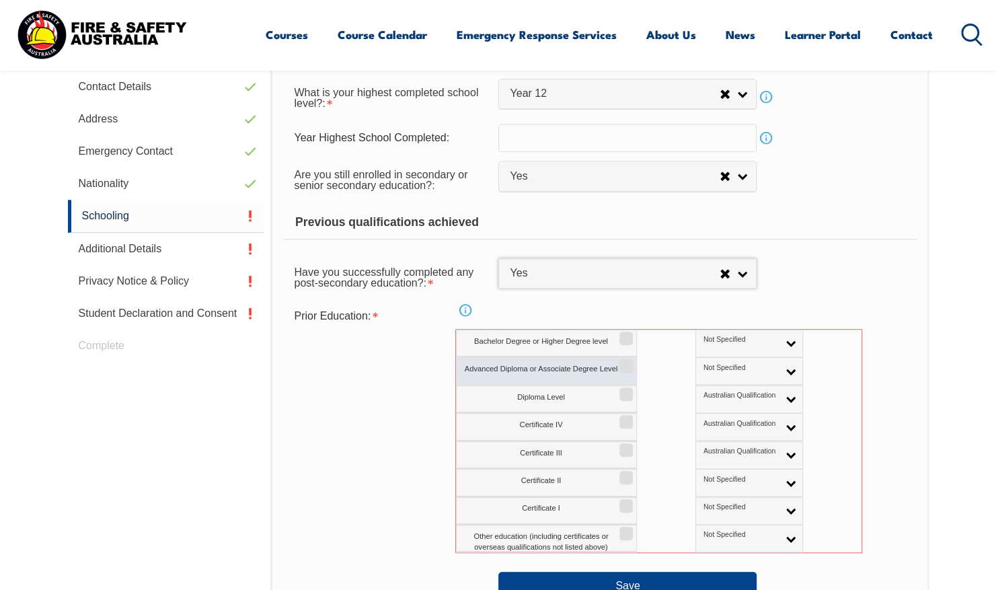
scroll to position [807, 0]
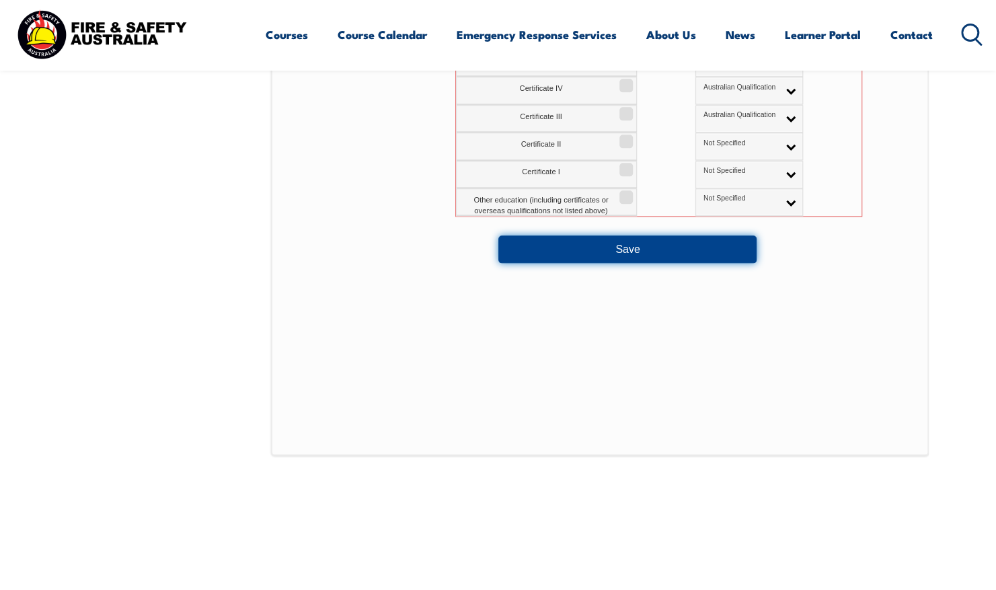
click at [616, 237] on button "Save" at bounding box center [628, 248] width 258 height 27
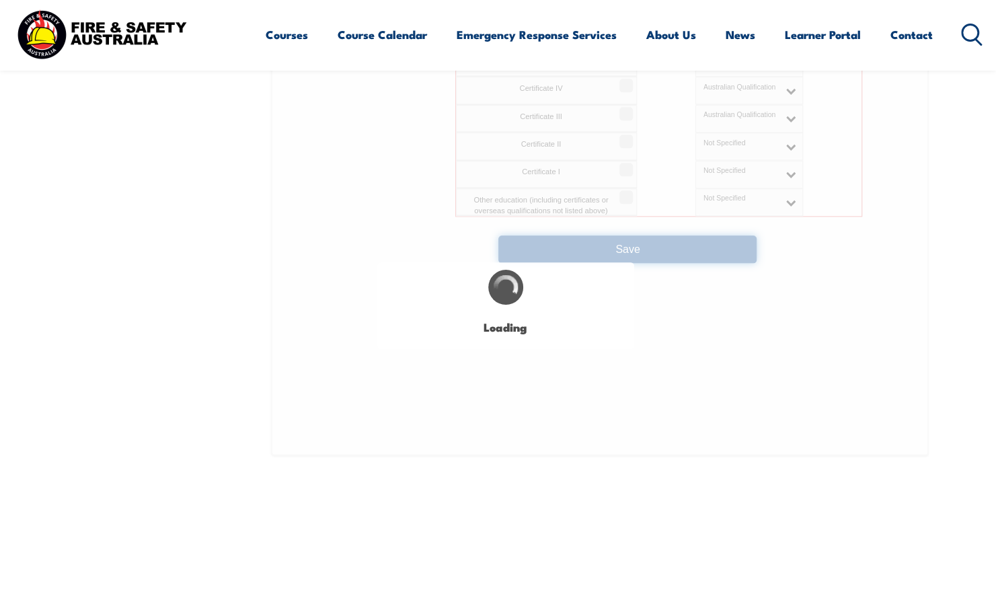
select select "true"
select select "false"
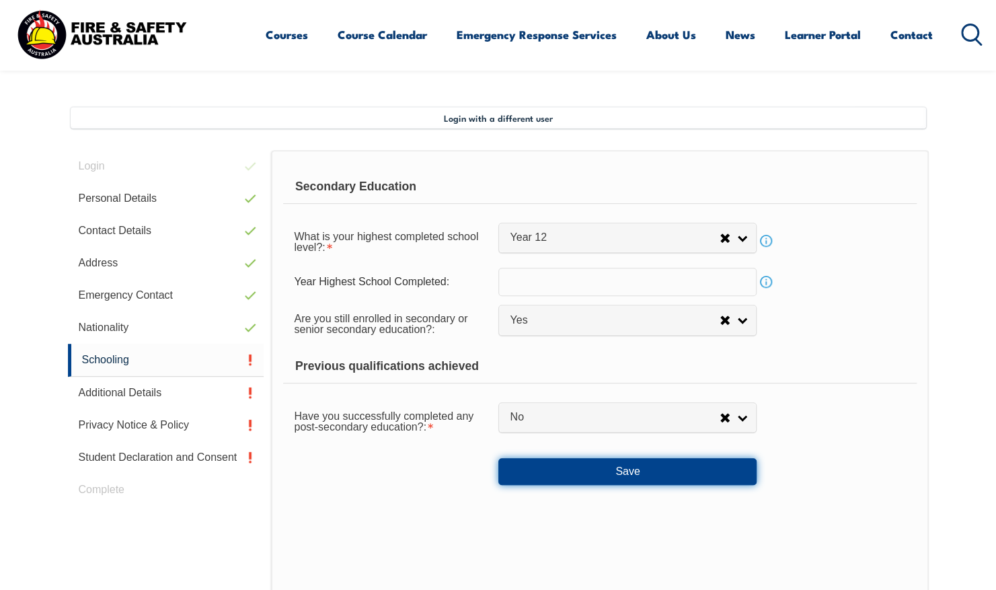
scroll to position [336, 0]
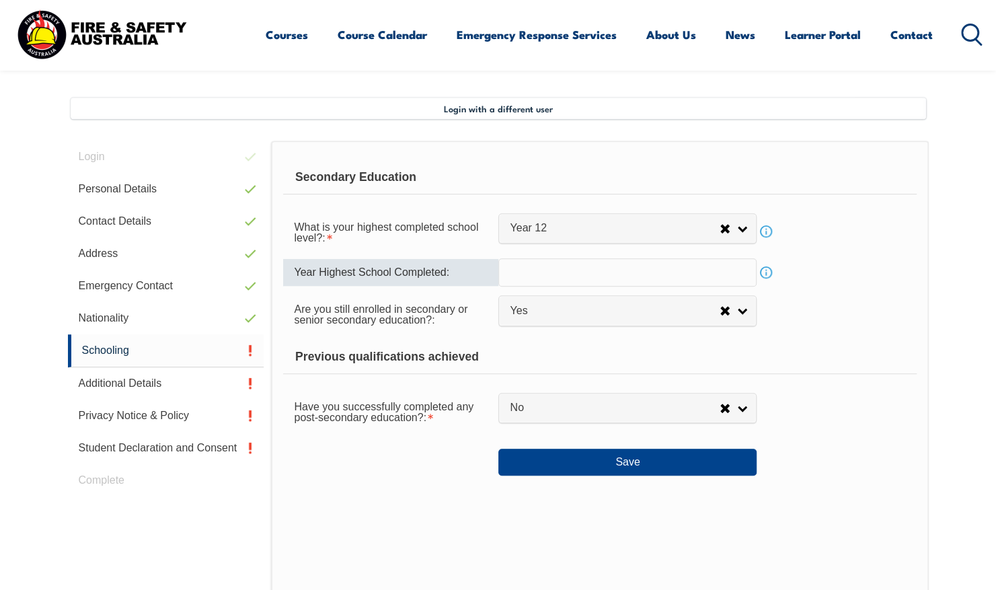
click at [545, 272] on input "text" at bounding box center [628, 272] width 258 height 28
type input "2004"
click at [850, 291] on form "Secondary Education What is your highest completed school level?: Did not atten…" at bounding box center [599, 318] width 633 height 315
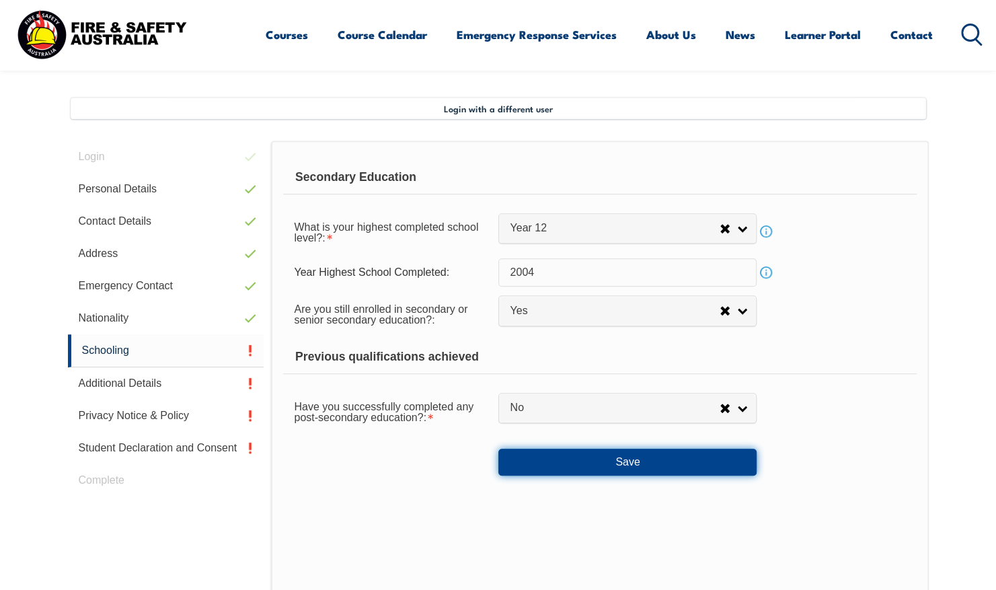
click at [593, 474] on button "Save" at bounding box center [628, 462] width 258 height 27
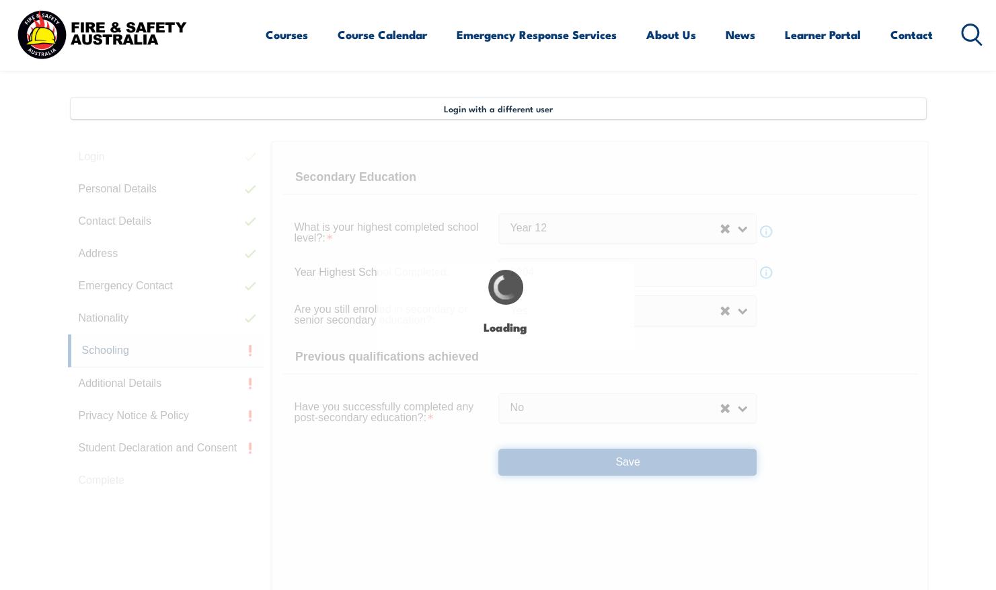
select select
select select "true"
select select "false"
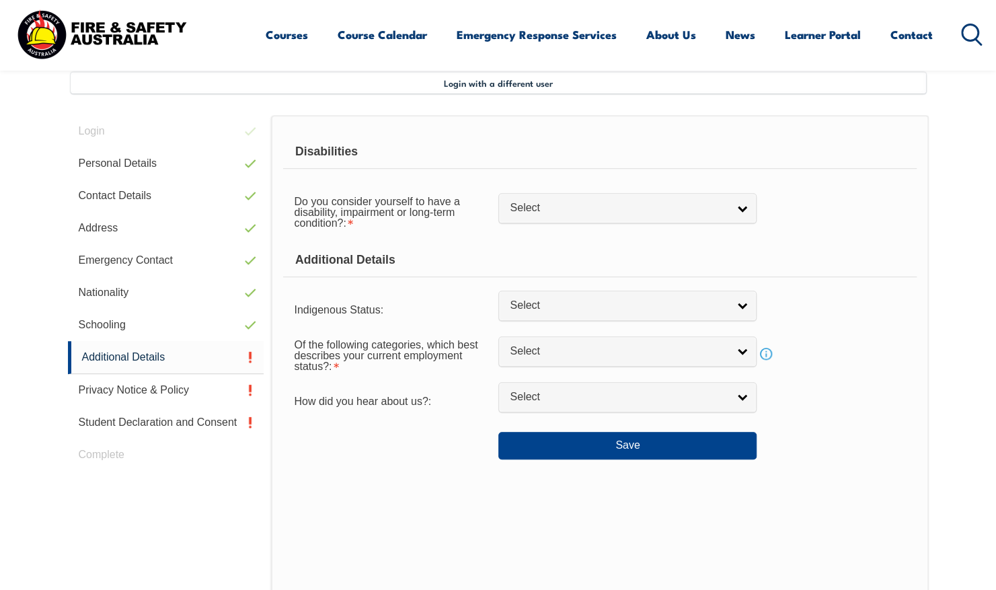
scroll to position [367, 0]
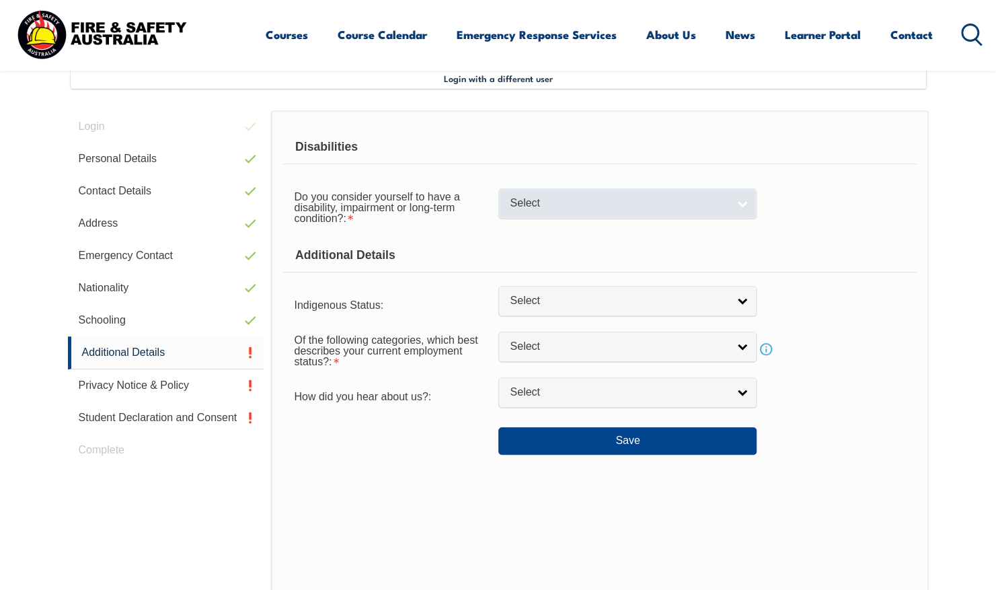
click at [527, 205] on span "Select" at bounding box center [619, 203] width 218 height 14
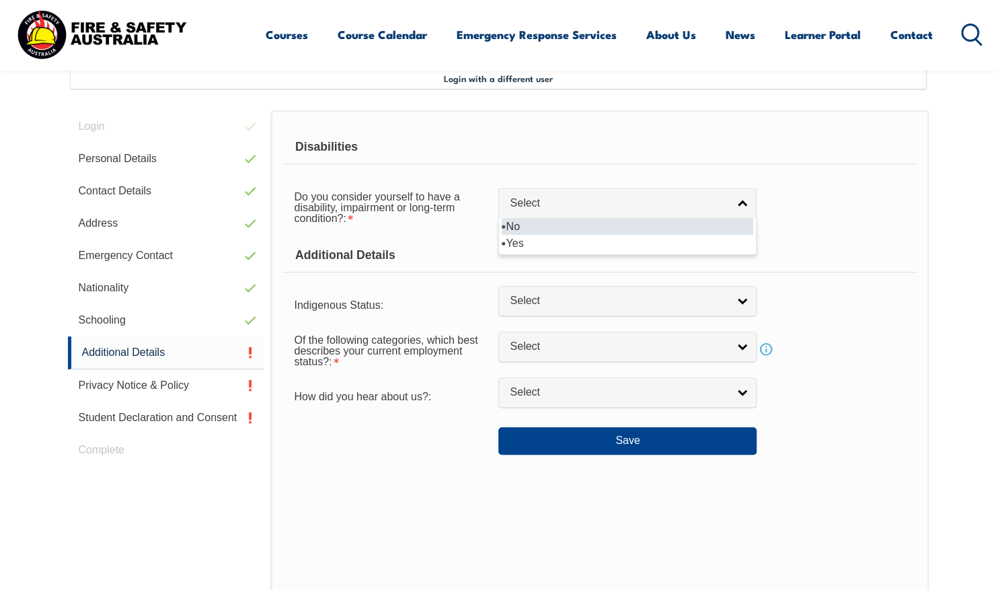
click at [540, 226] on li "No" at bounding box center [628, 226] width 252 height 17
select select "false"
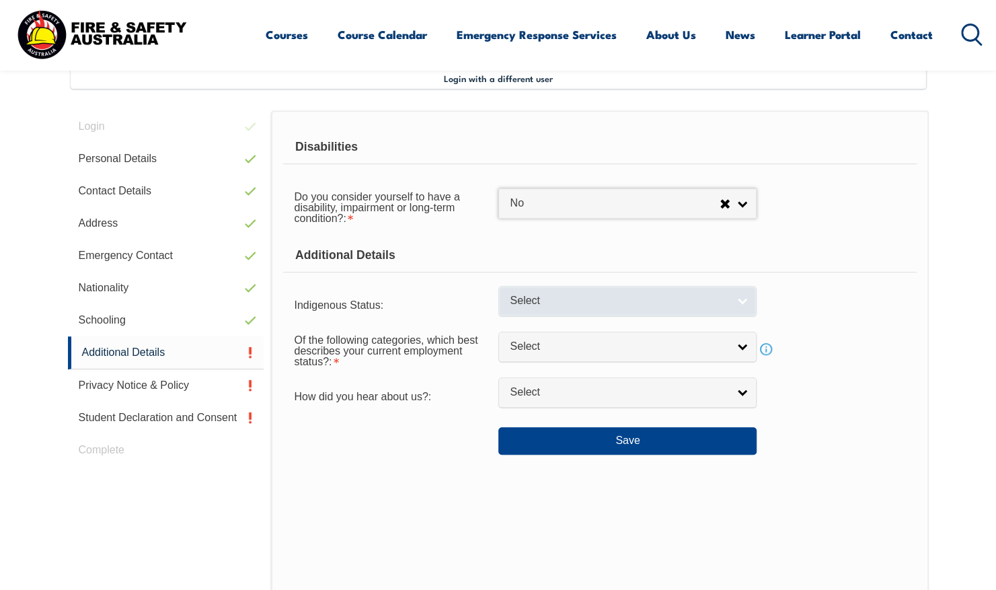
click at [554, 303] on span "Select" at bounding box center [619, 301] width 218 height 14
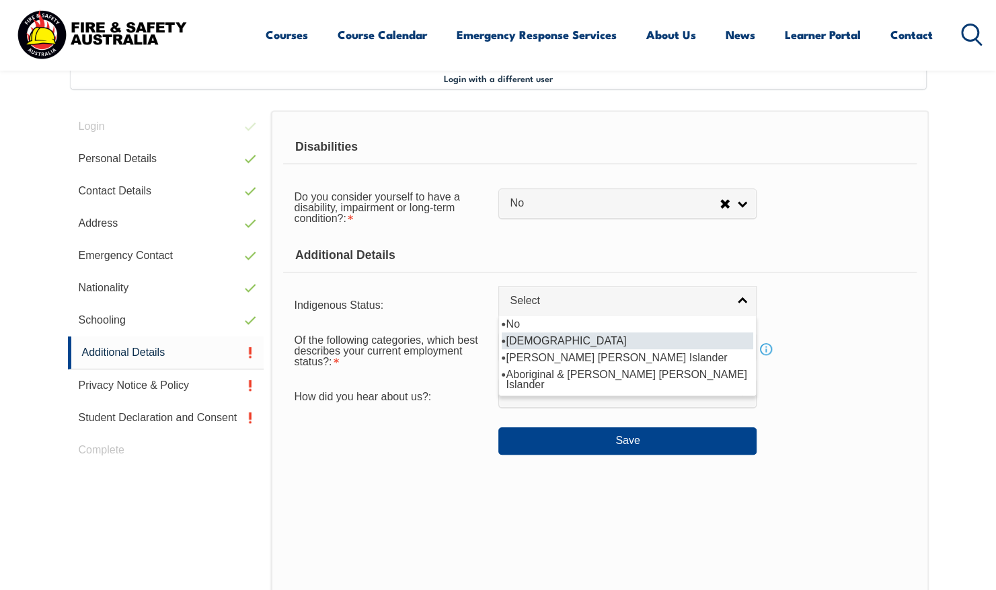
click at [554, 342] on li "[DEMOGRAPHIC_DATA]" at bounding box center [628, 340] width 252 height 17
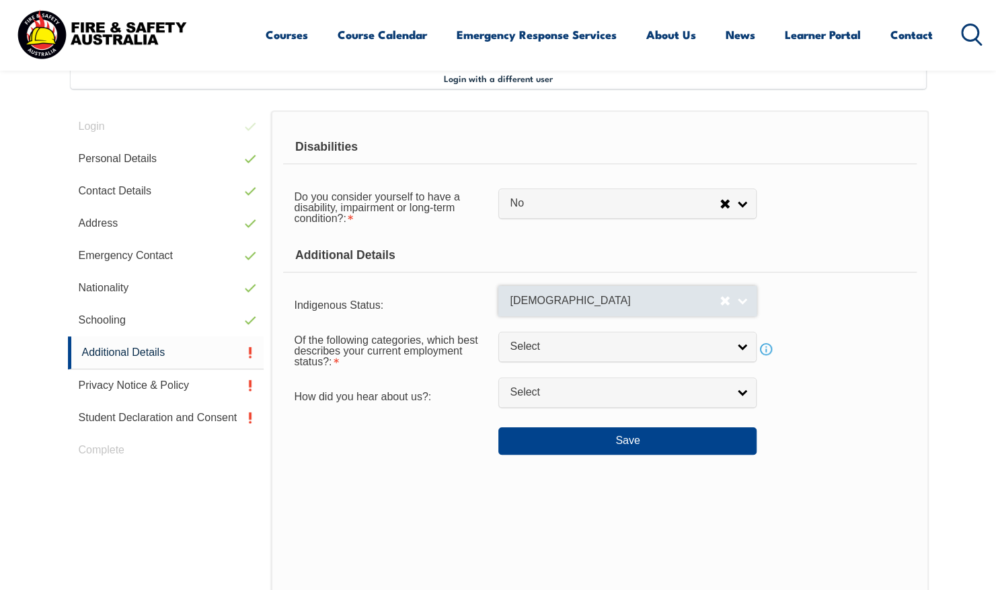
click at [546, 301] on span "[DEMOGRAPHIC_DATA]" at bounding box center [615, 301] width 210 height 14
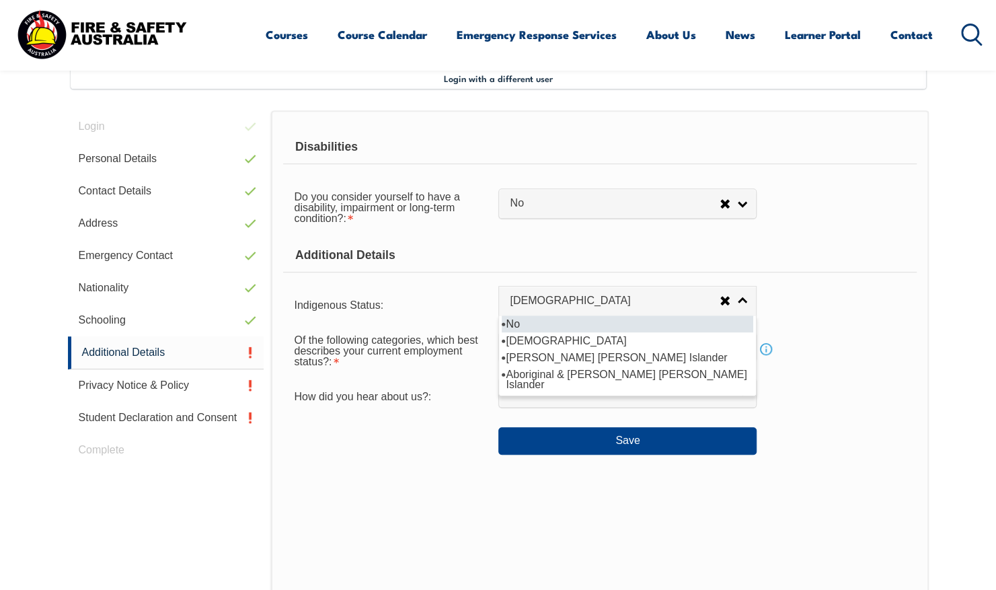
click at [546, 330] on li "No" at bounding box center [628, 324] width 252 height 17
select select "4"
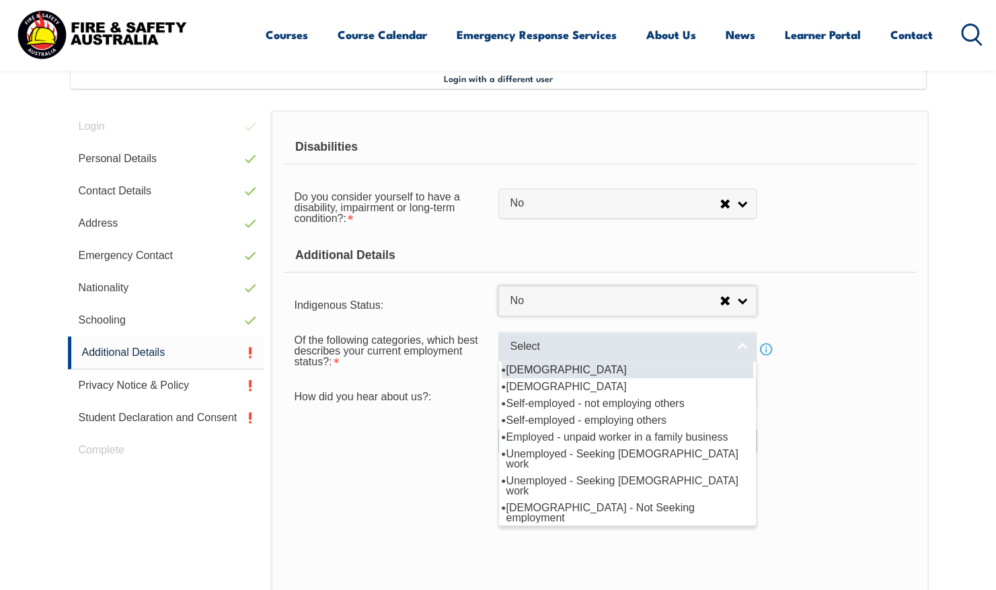
click at [546, 347] on span "Select" at bounding box center [619, 347] width 218 height 14
click at [565, 371] on li "[DEMOGRAPHIC_DATA]" at bounding box center [628, 369] width 252 height 17
select select "1"
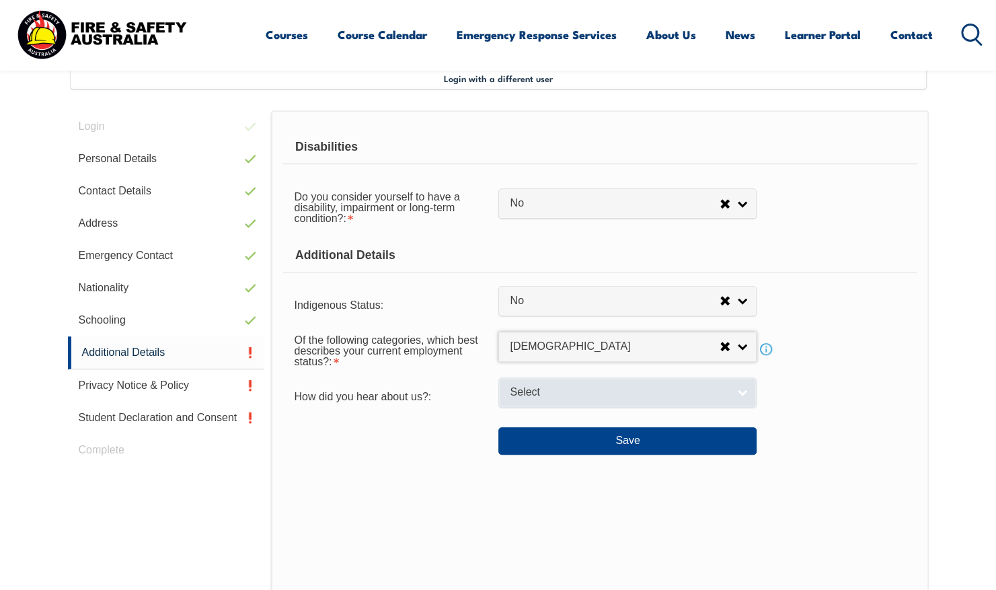
click at [564, 386] on span "Select" at bounding box center [619, 392] width 218 height 14
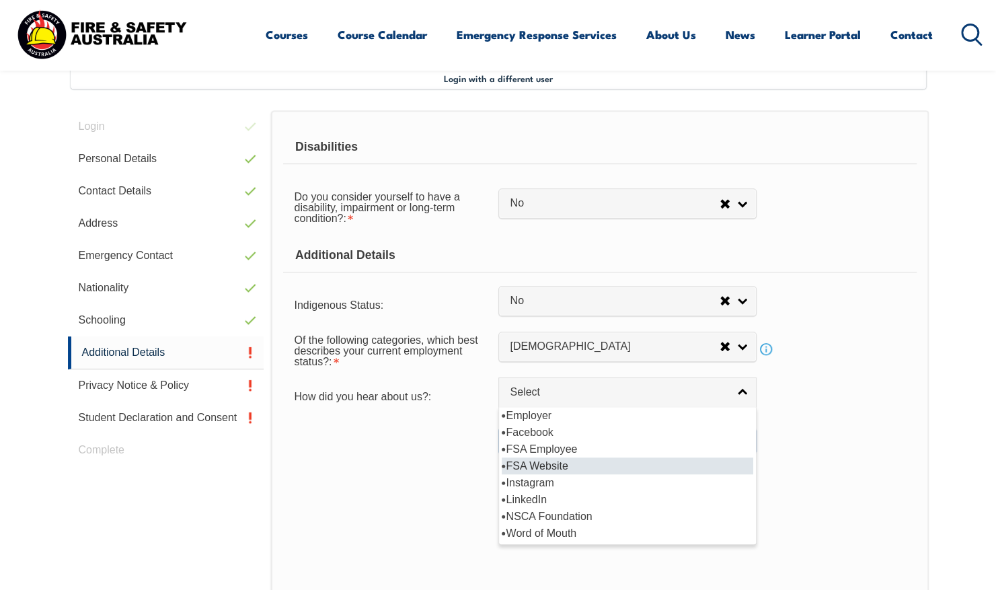
click at [560, 464] on li "FSA Website" at bounding box center [628, 465] width 252 height 17
select select "8571"
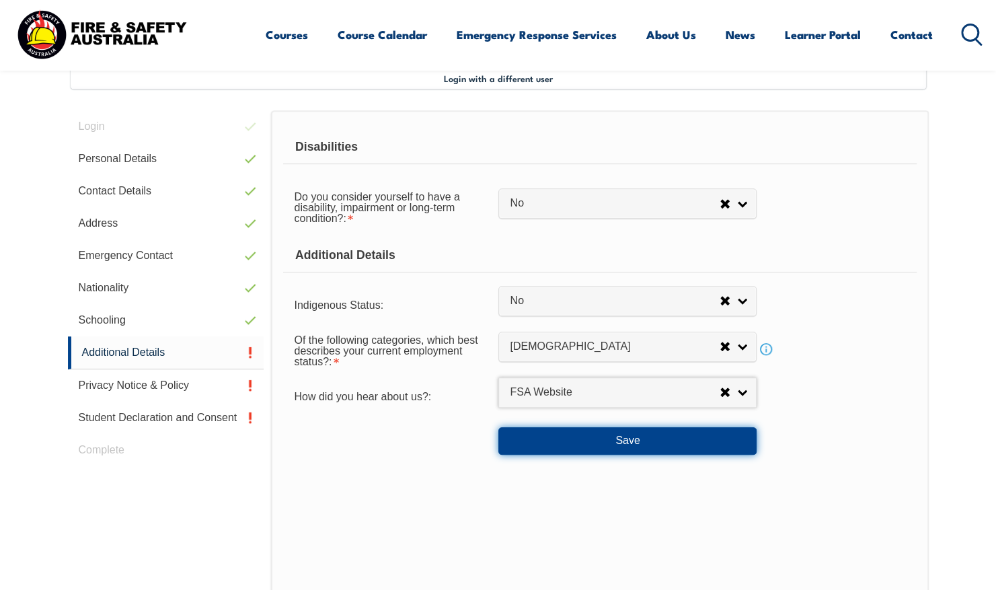
click at [581, 438] on button "Save" at bounding box center [628, 440] width 258 height 27
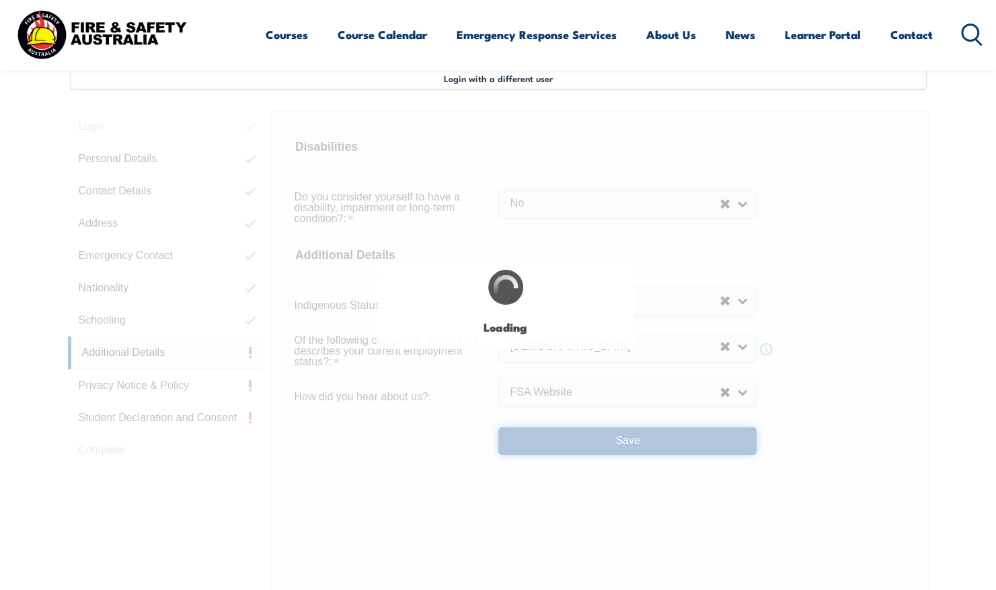
select select "false"
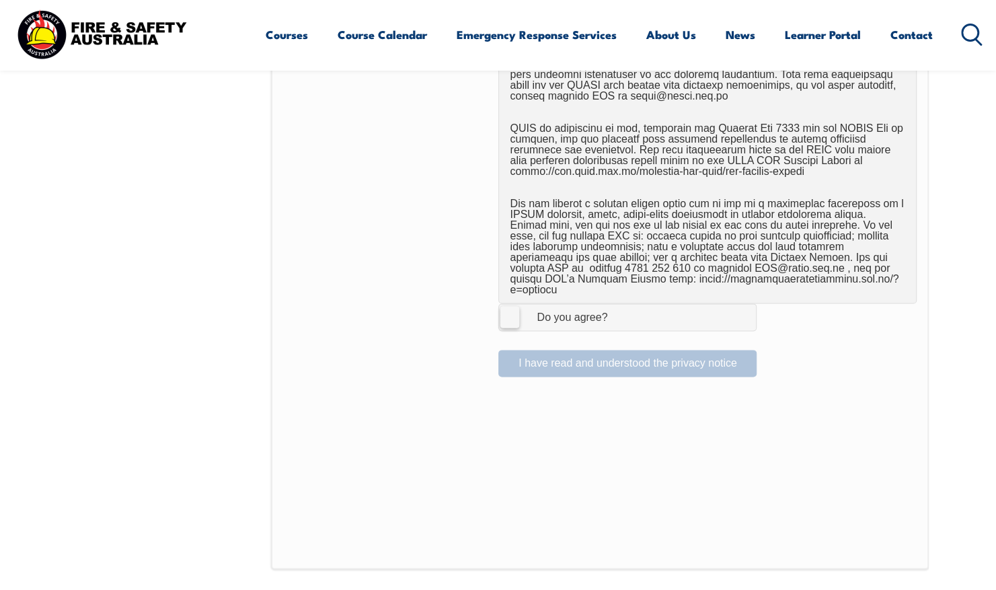
scroll to position [838, 0]
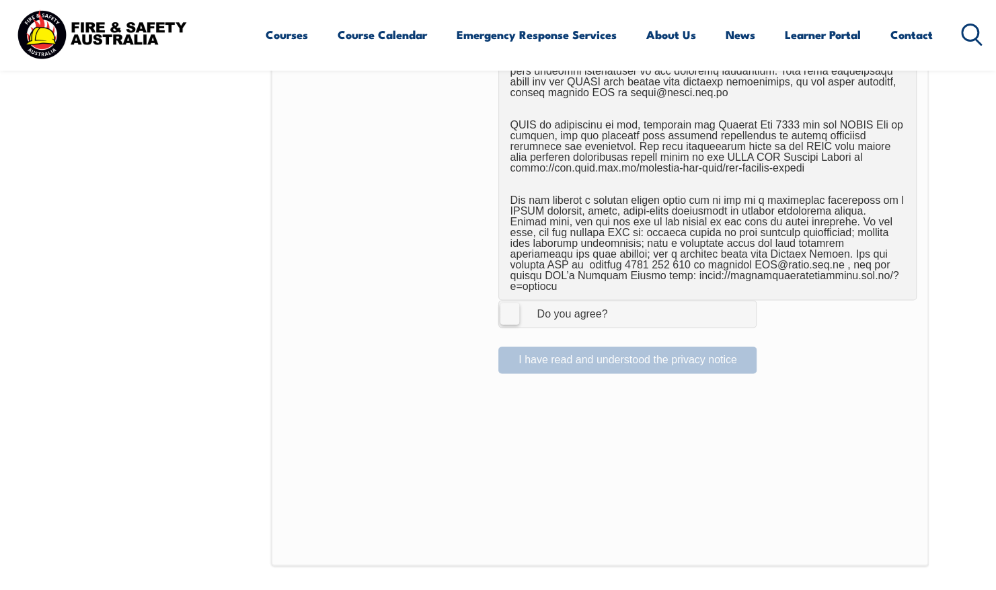
click at [515, 301] on label "I Agree Do you agree?" at bounding box center [628, 313] width 258 height 27
click at [618, 301] on input "I Agree Do you agree?" at bounding box center [629, 314] width 23 height 26
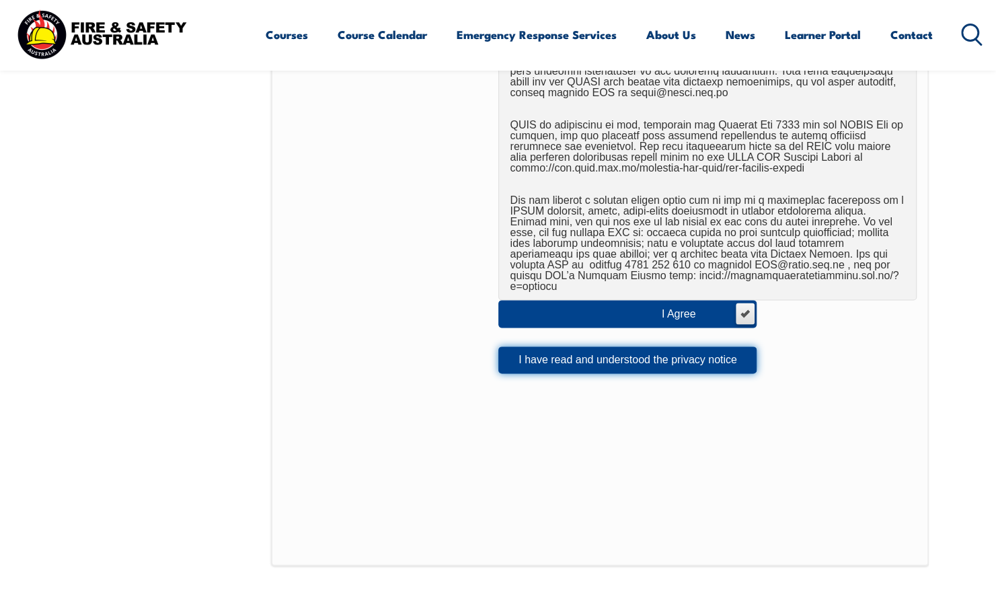
click at [536, 354] on button "I have read and understood the privacy notice" at bounding box center [628, 359] width 258 height 27
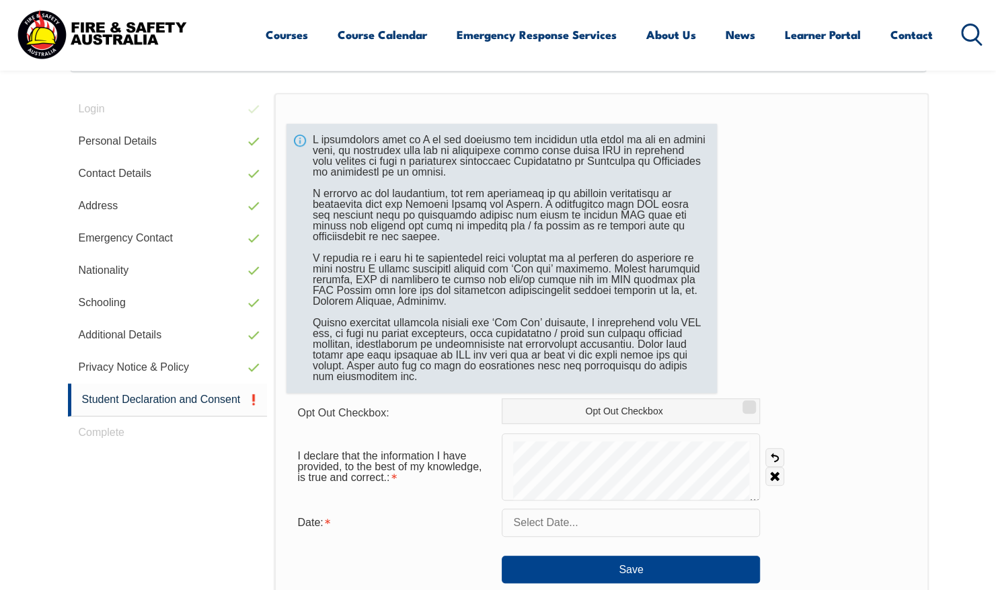
scroll to position [367, 0]
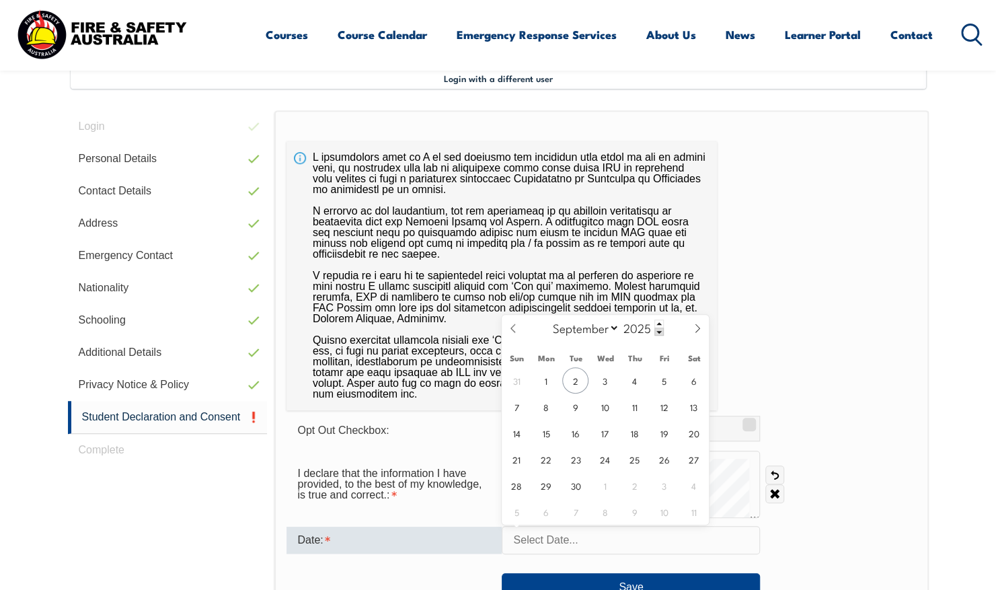
click at [565, 548] on input "text" at bounding box center [631, 540] width 258 height 28
click at [580, 383] on span "2" at bounding box center [575, 380] width 26 height 26
type input "[DATE]"
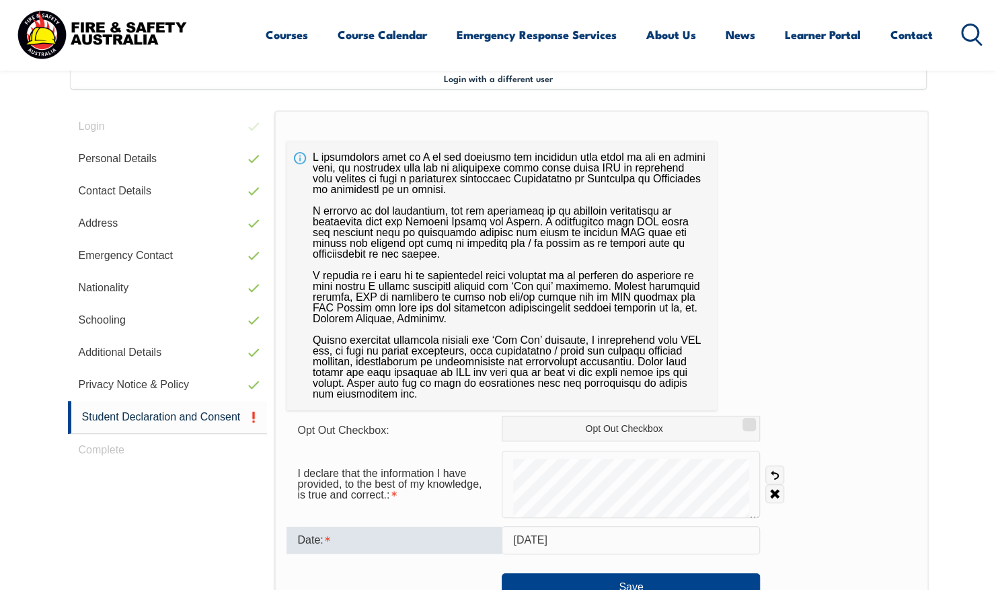
scroll to position [636, 0]
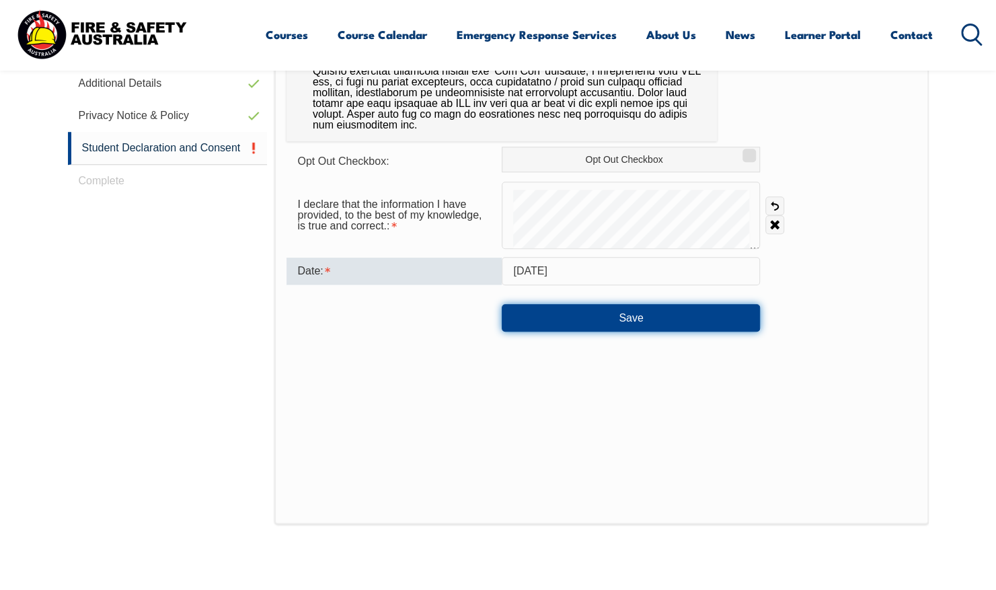
click at [608, 322] on button "Save" at bounding box center [631, 317] width 258 height 27
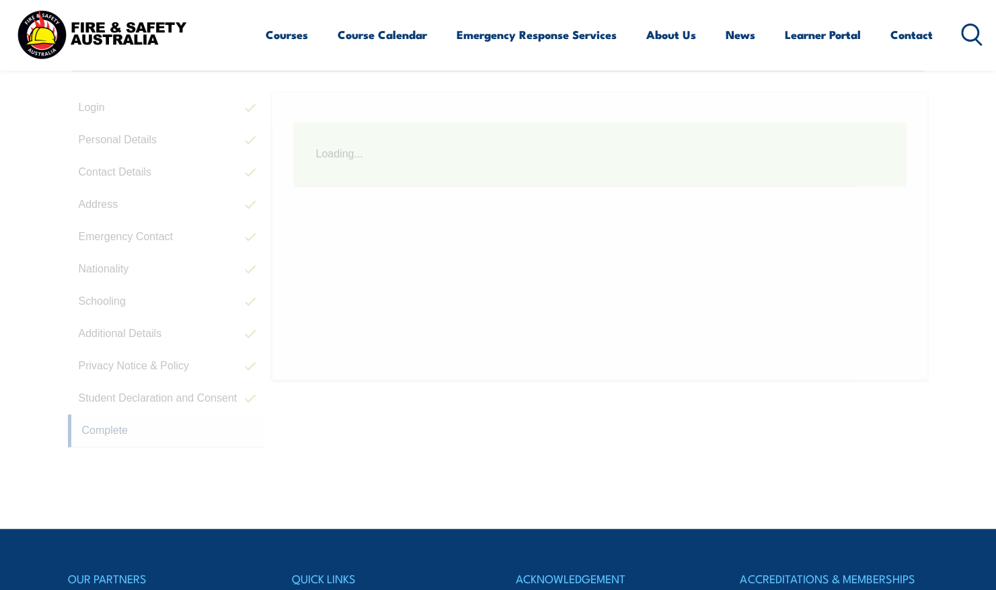
scroll to position [367, 0]
